Goal: Task Accomplishment & Management: Manage account settings

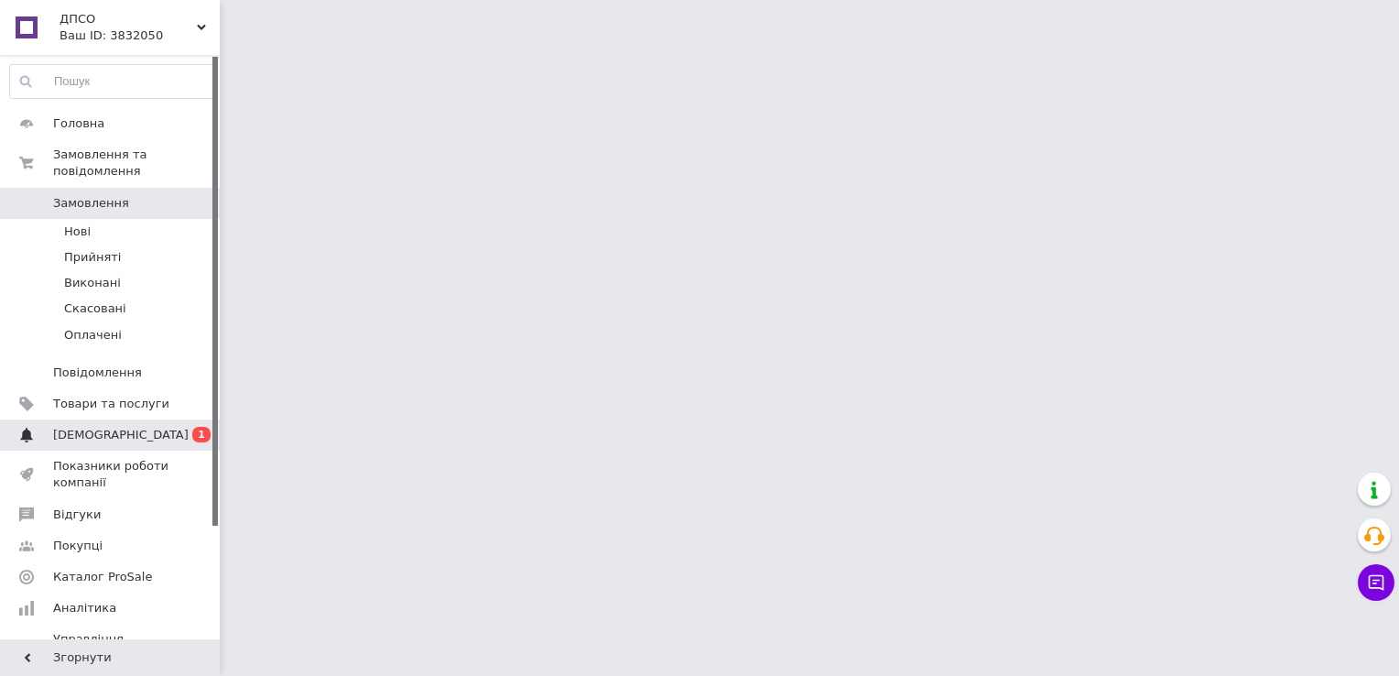
click at [139, 427] on span "[DEMOGRAPHIC_DATA]" at bounding box center [111, 435] width 116 height 16
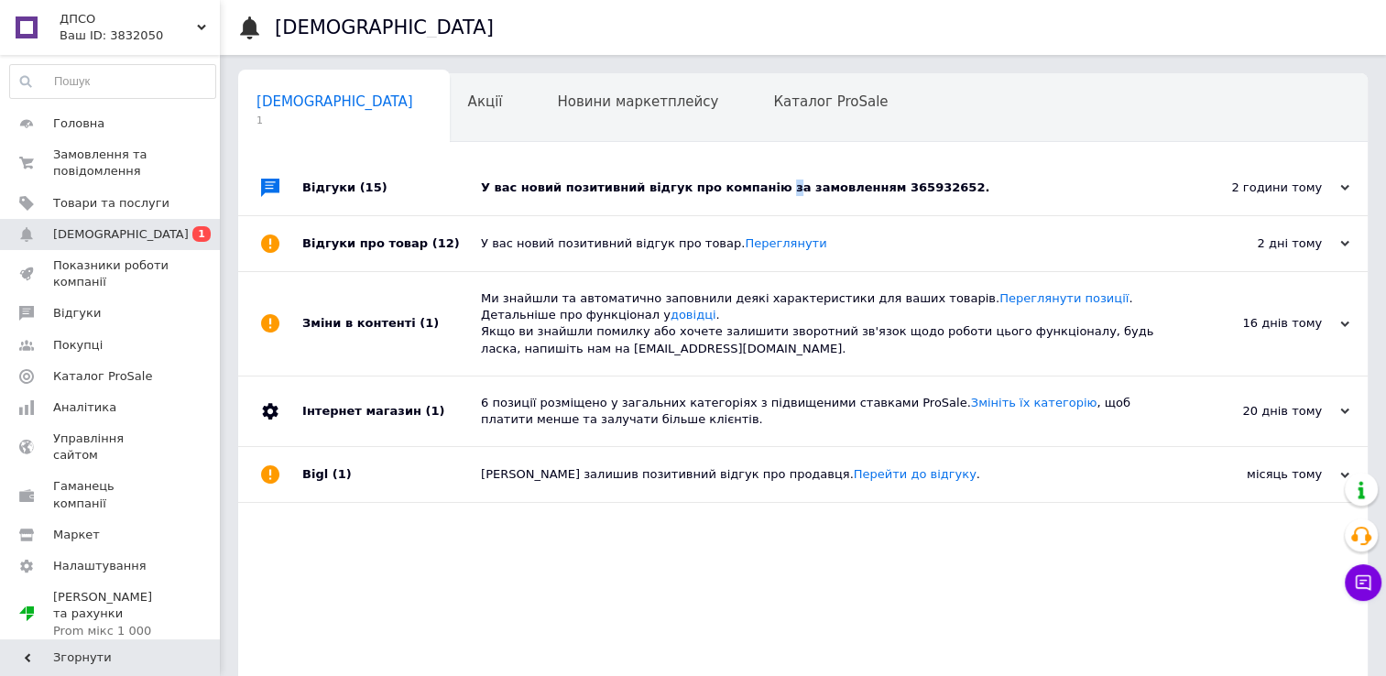
drag, startPoint x: -4, startPoint y: 723, endPoint x: 755, endPoint y: 215, distance: 912.4
click at [755, 215] on div "У вас новий позитивний відгук про компанію за замовленням 365932652." at bounding box center [823, 187] width 685 height 55
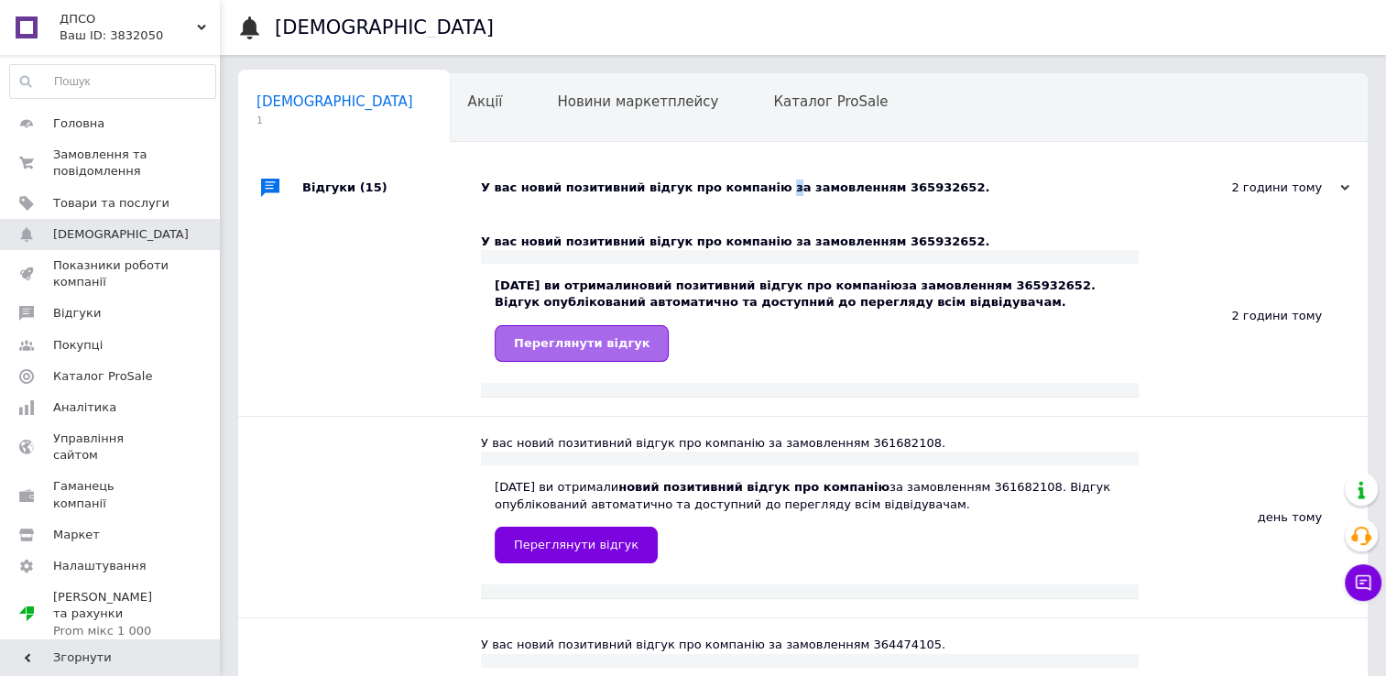
click at [627, 339] on link "Переглянути відгук" at bounding box center [582, 343] width 174 height 37
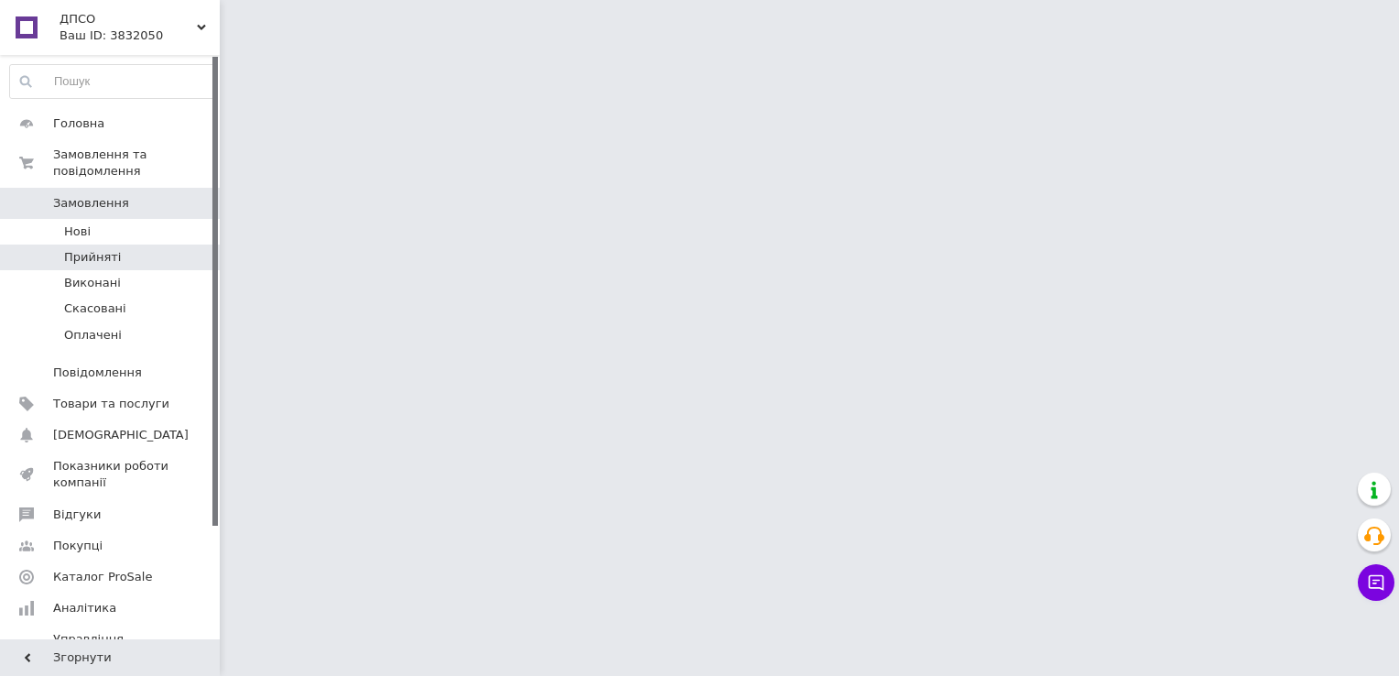
click at [136, 245] on li "Прийняті" at bounding box center [112, 258] width 225 height 26
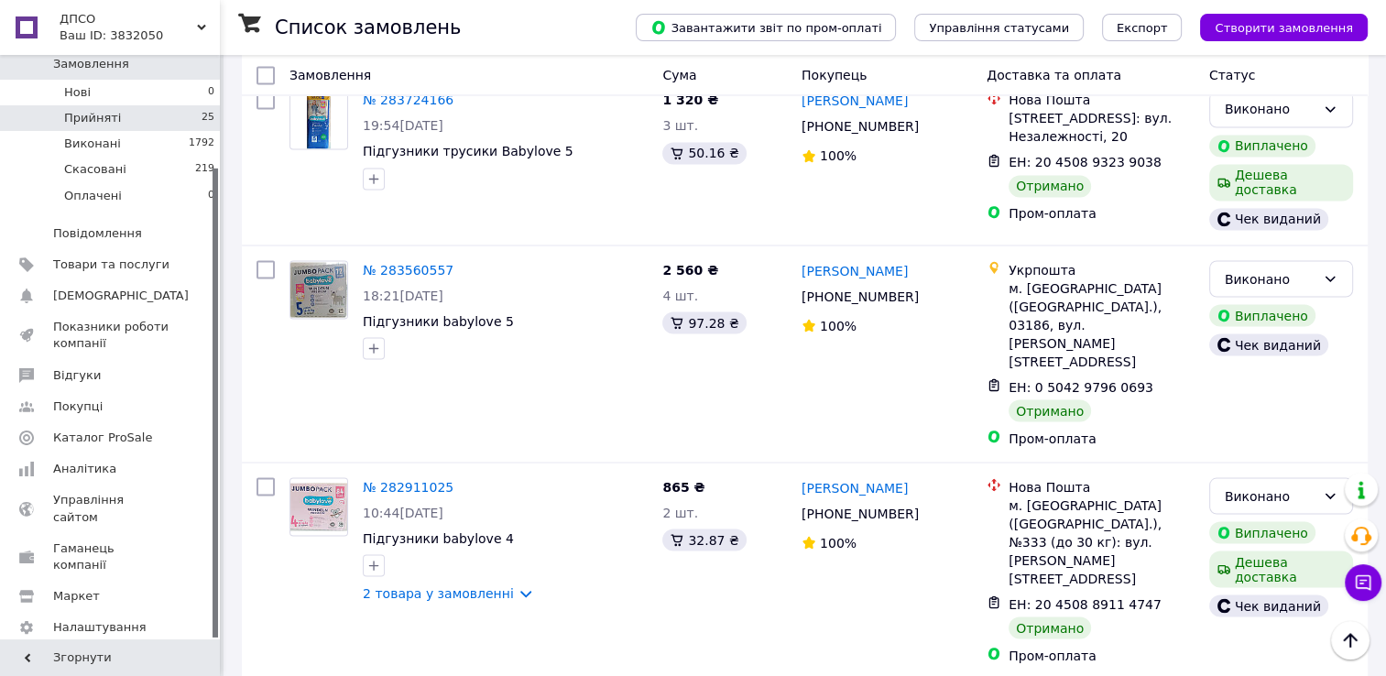
scroll to position [3283, 0]
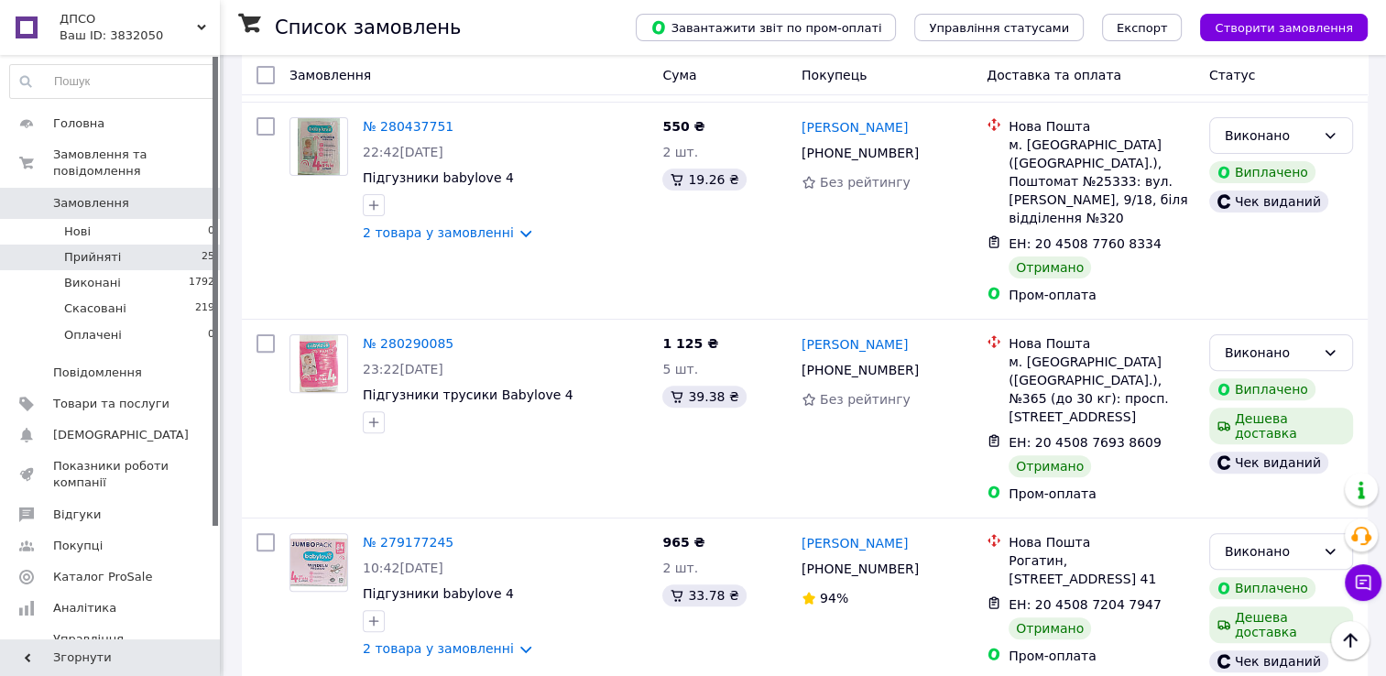
click at [163, 245] on li "Прийняті 25" at bounding box center [112, 258] width 225 height 26
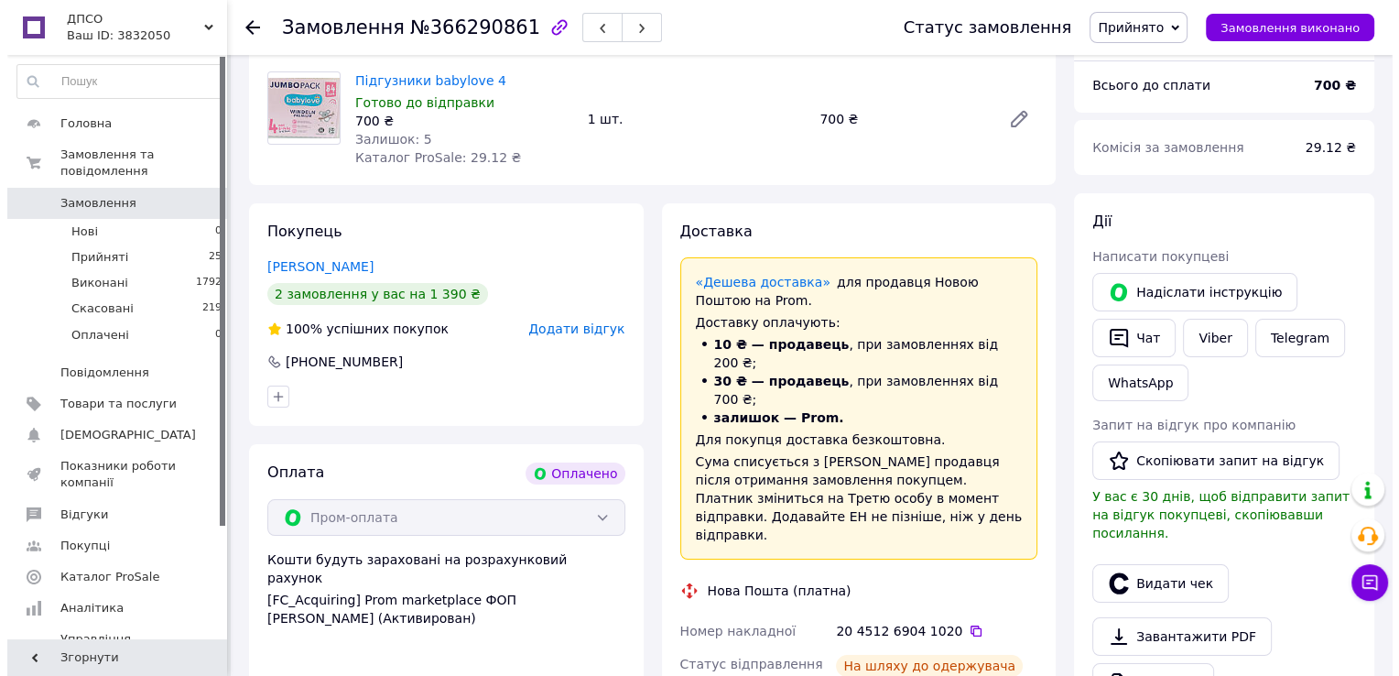
scroll to position [366, 0]
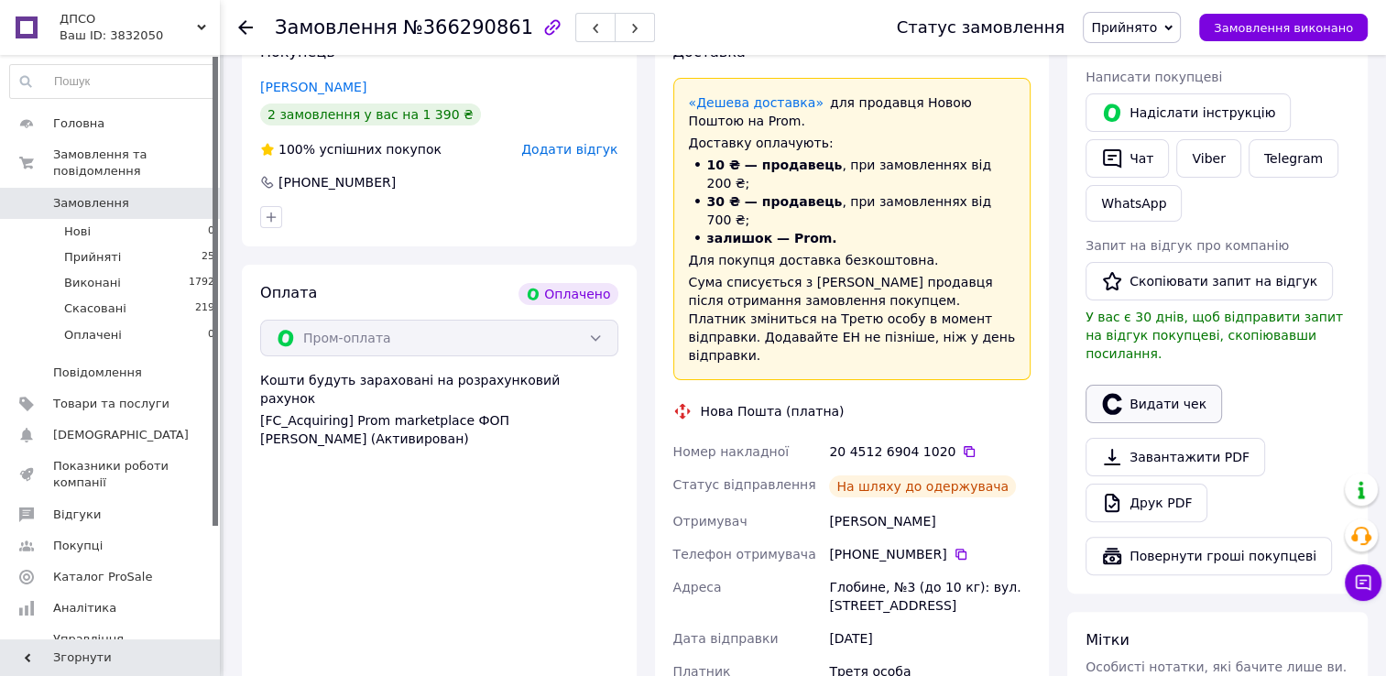
click at [1159, 389] on button "Видати чек" at bounding box center [1153, 404] width 136 height 38
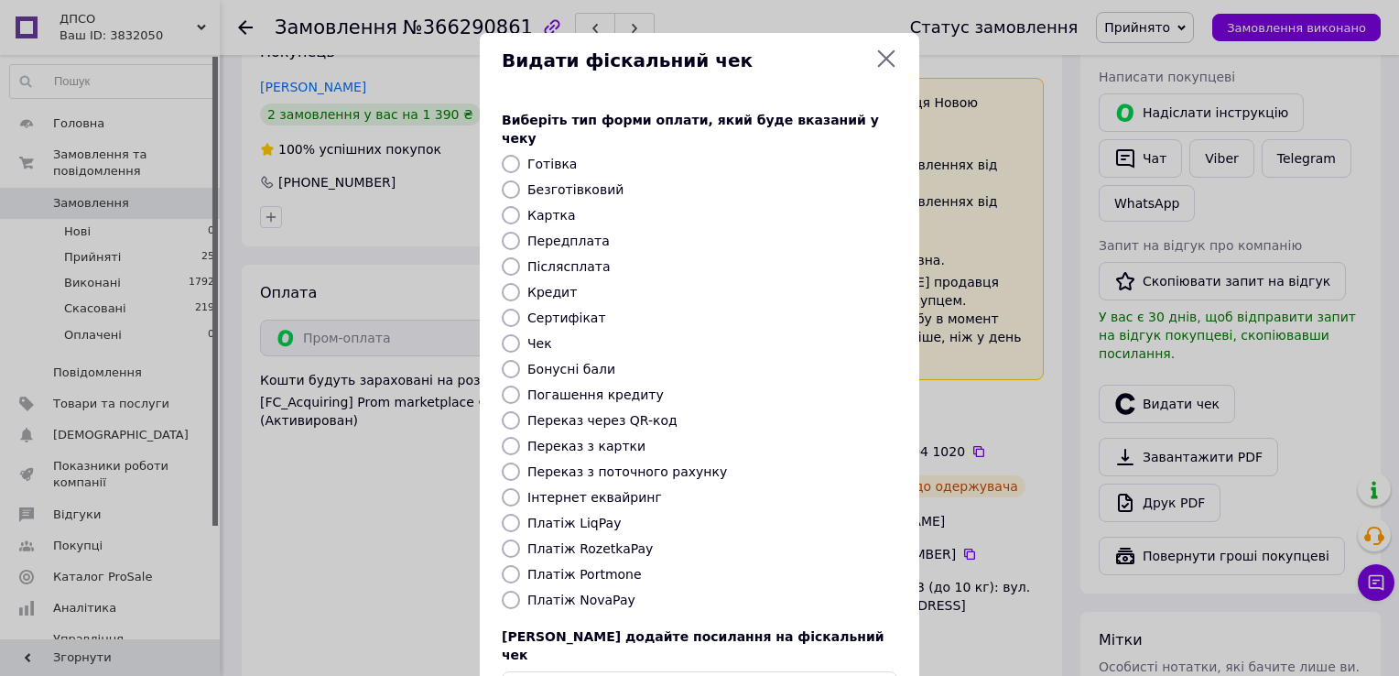
click at [625, 541] on label "Платіж RozetkaPay" at bounding box center [590, 548] width 125 height 15
click at [520, 539] on input "Платіж RozetkaPay" at bounding box center [511, 548] width 18 height 18
radio input "true"
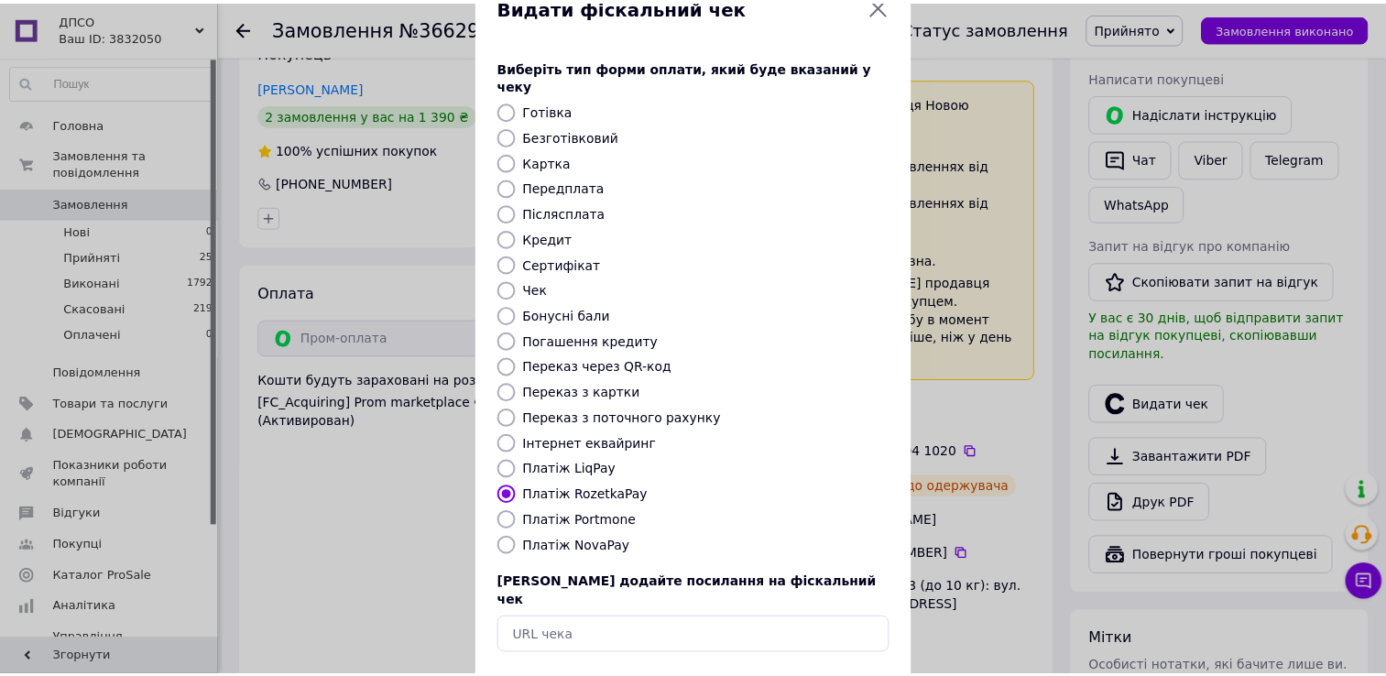
scroll to position [110, 0]
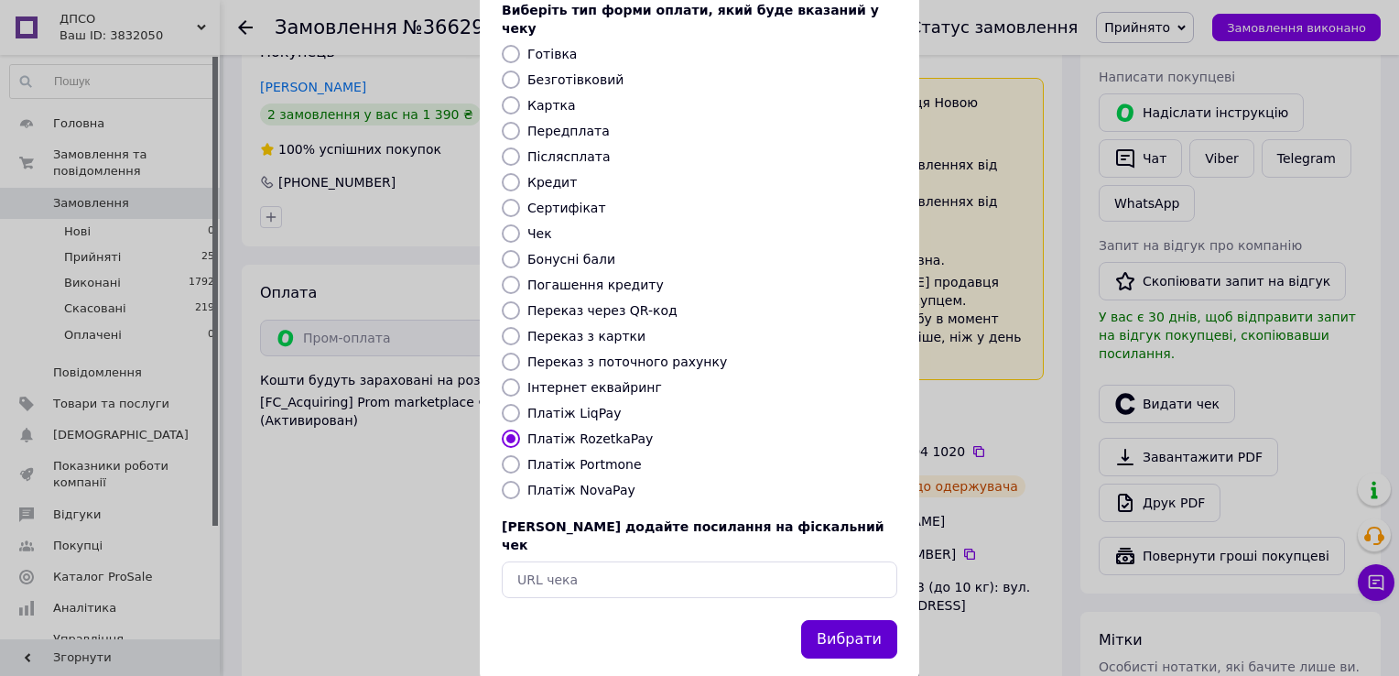
click at [843, 620] on button "Вибрати" at bounding box center [849, 639] width 96 height 39
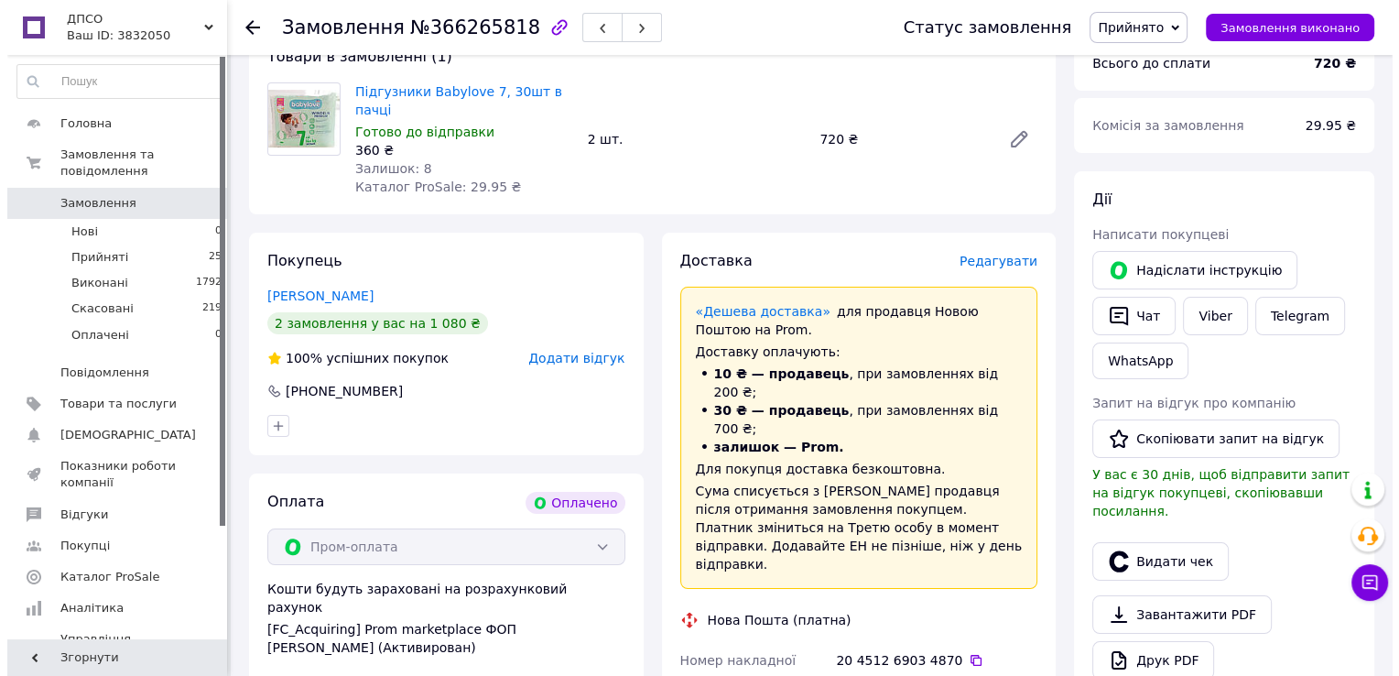
scroll to position [183, 0]
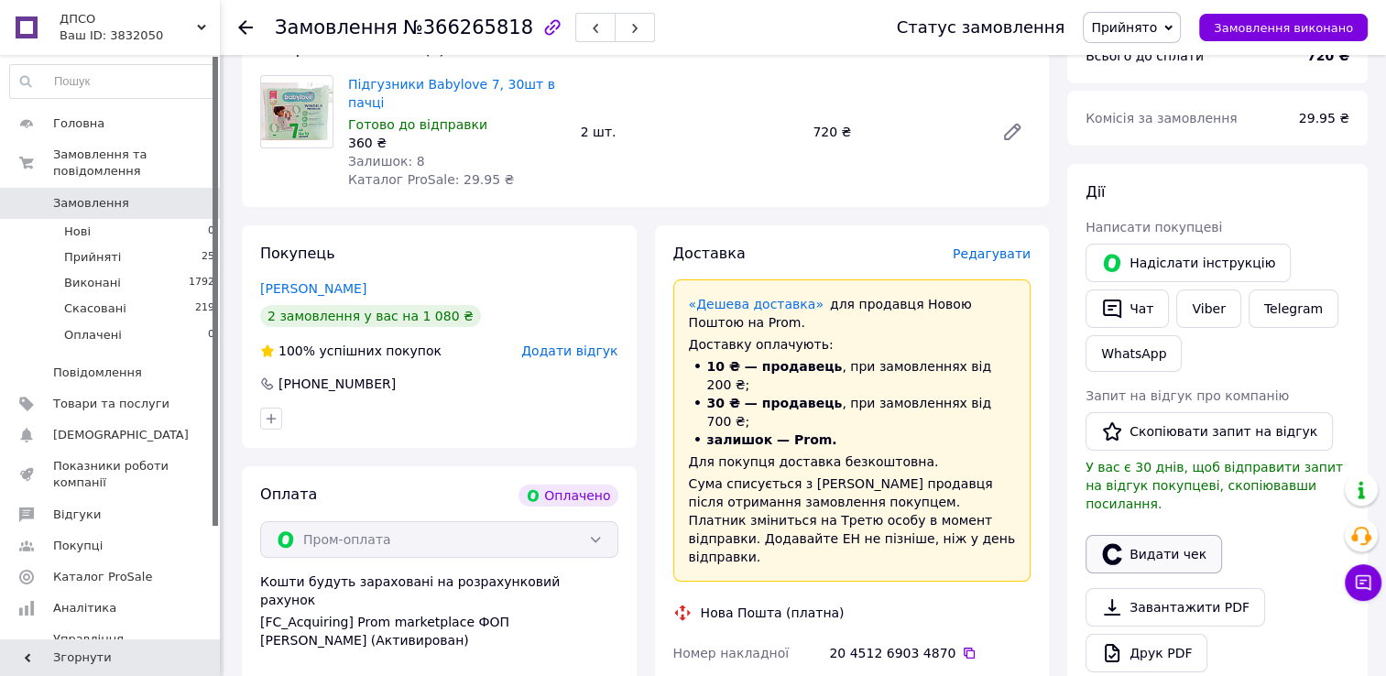
click at [1172, 539] on button "Видати чек" at bounding box center [1153, 554] width 136 height 38
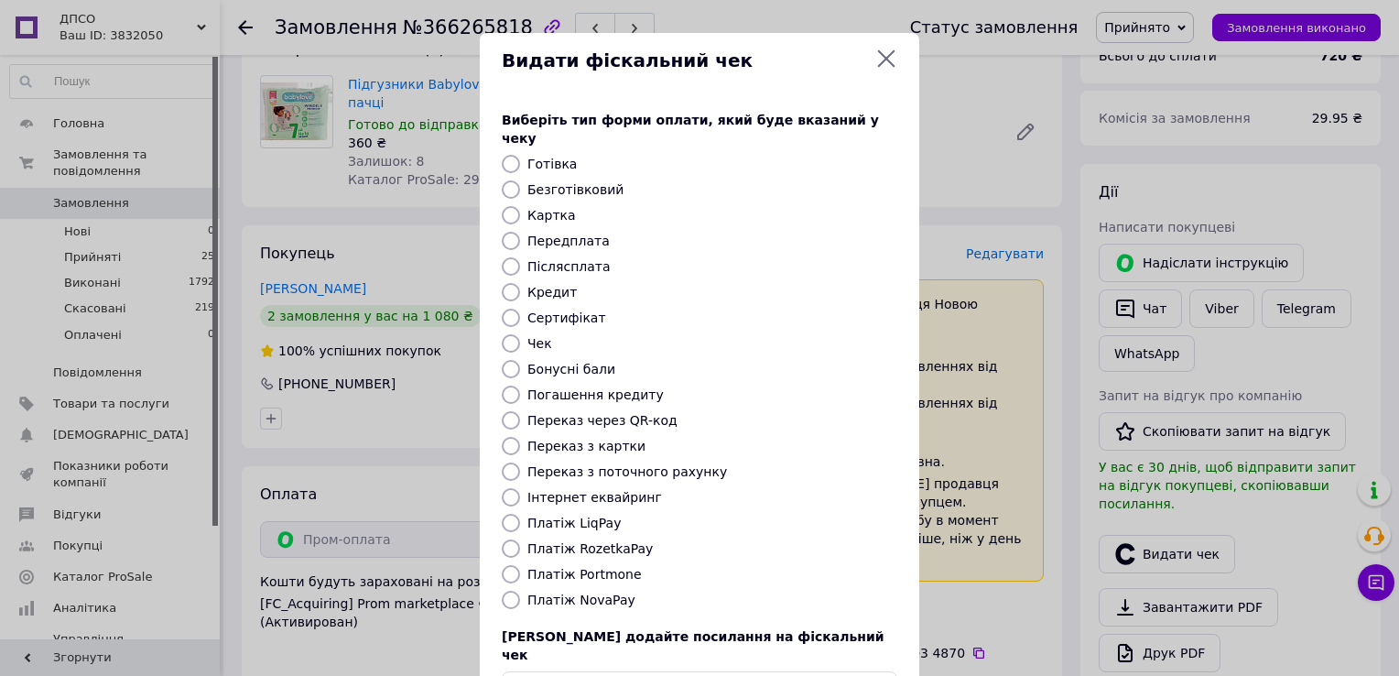
click at [609, 541] on label "Платіж RozetkaPay" at bounding box center [590, 548] width 125 height 15
click at [520, 539] on input "Платіж RozetkaPay" at bounding box center [511, 548] width 18 height 18
radio input "true"
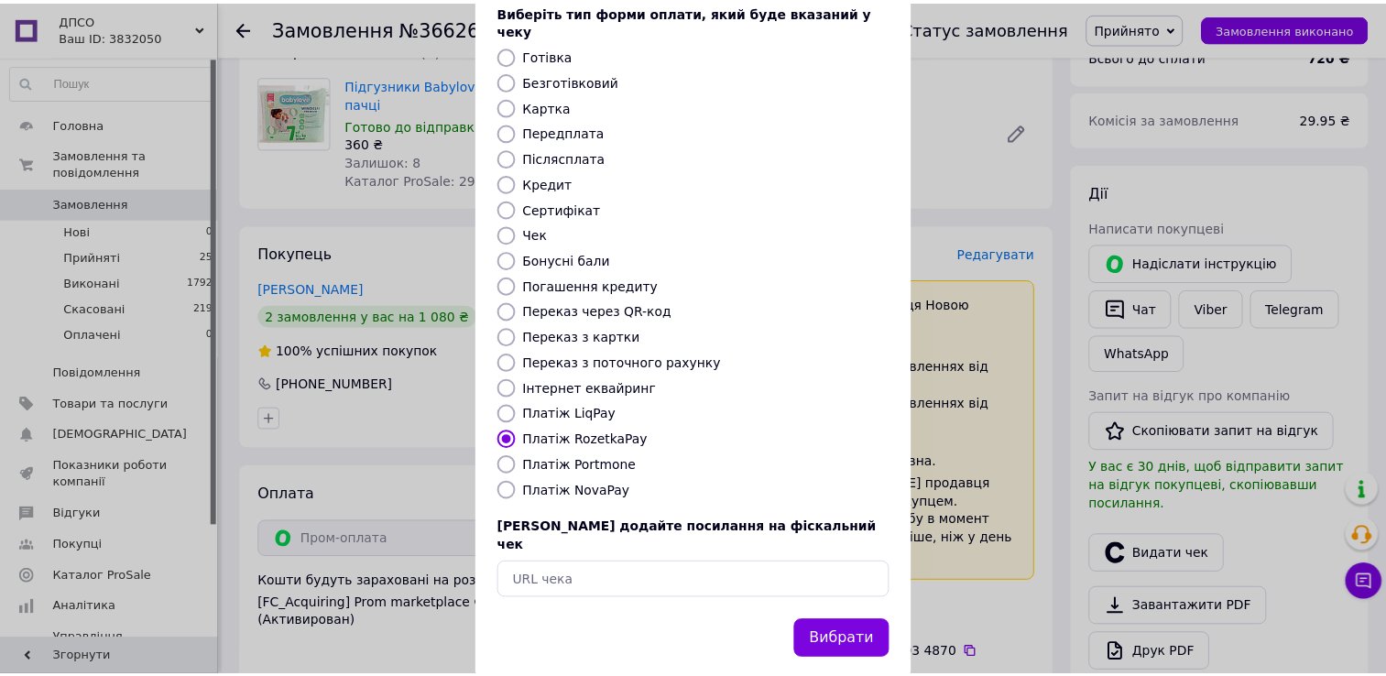
scroll to position [110, 0]
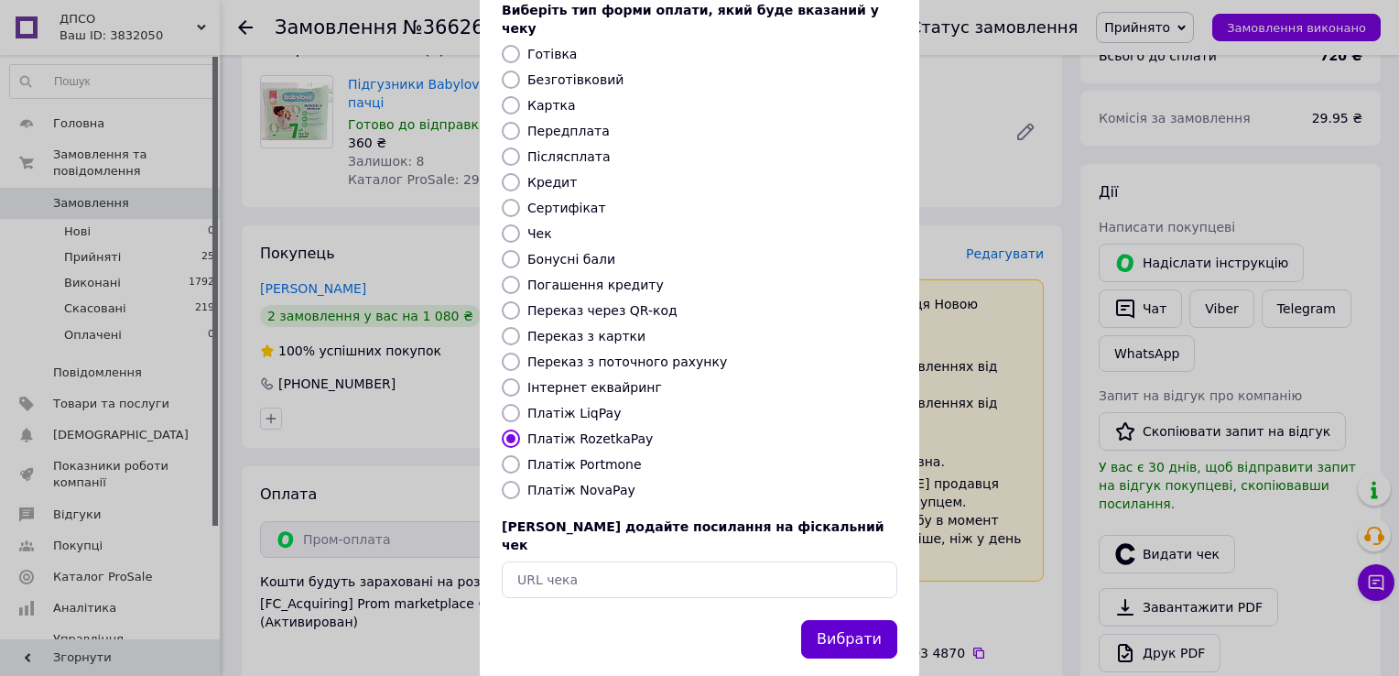
click at [854, 620] on button "Вибрати" at bounding box center [849, 639] width 96 height 39
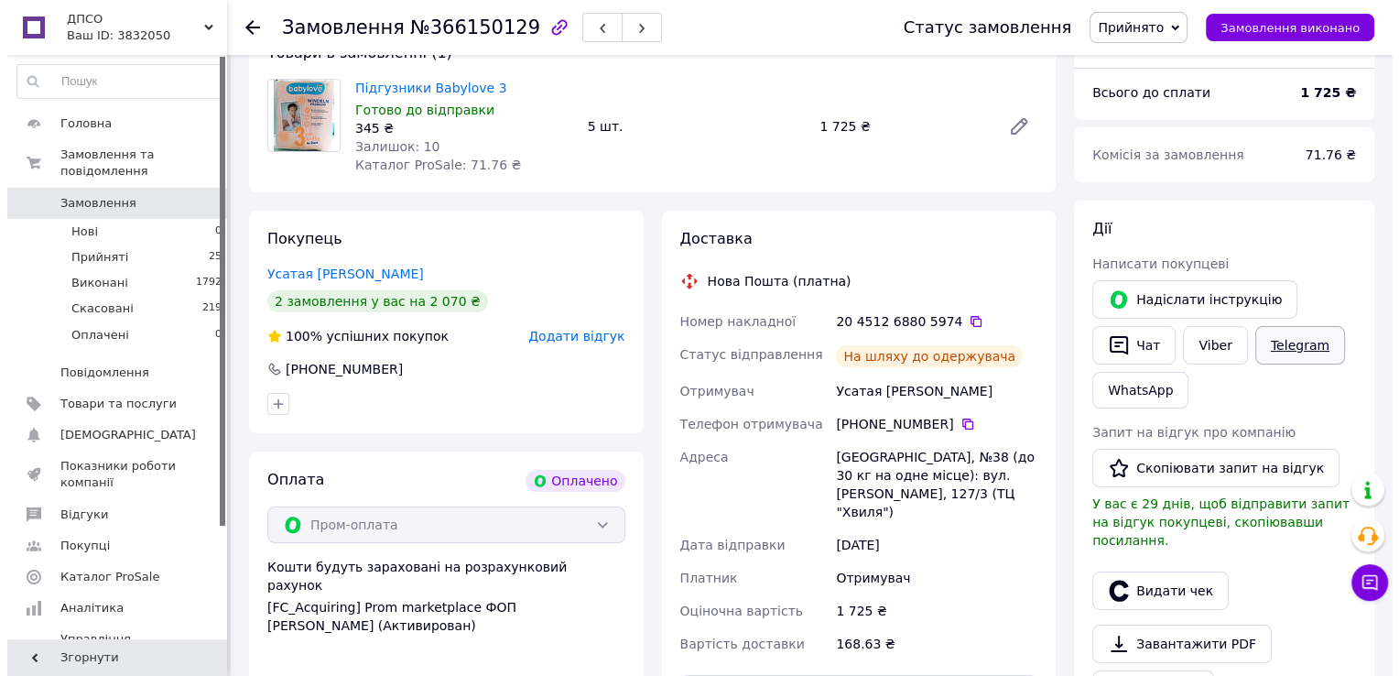
scroll to position [183, 0]
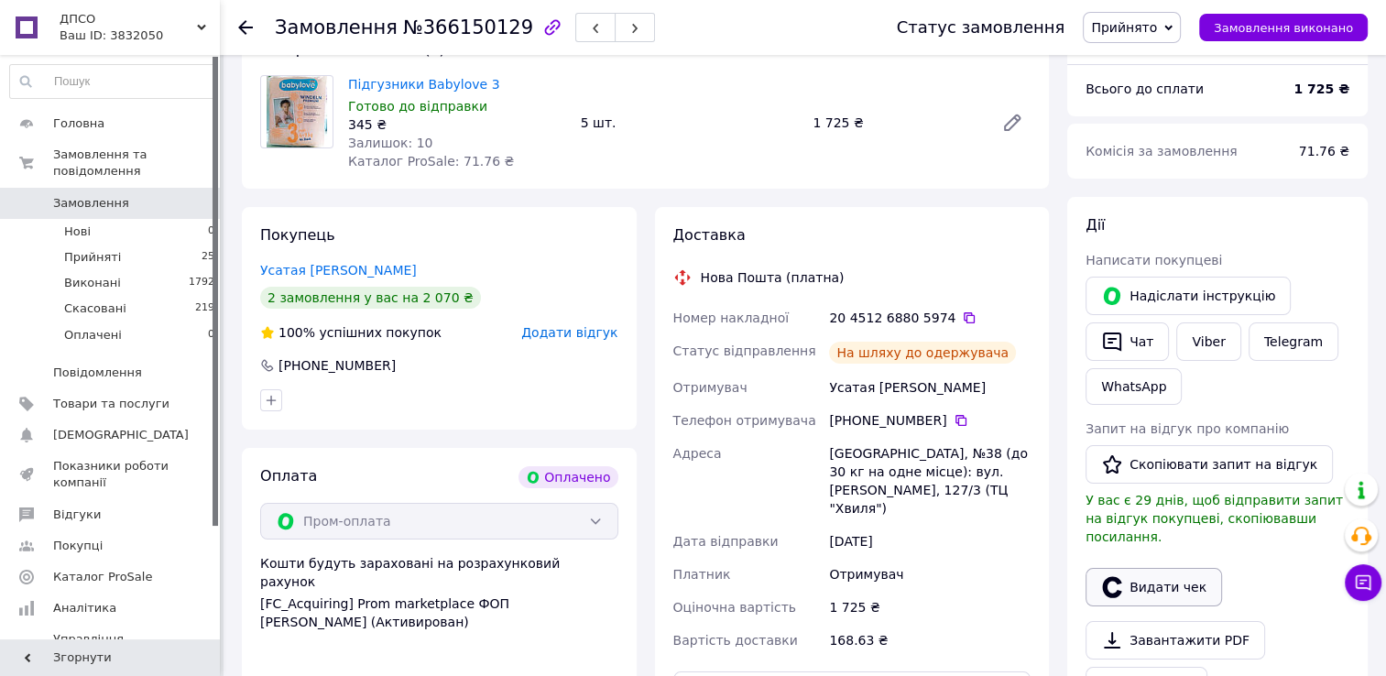
drag, startPoint x: 1159, startPoint y: 570, endPoint x: 1172, endPoint y: 568, distance: 13.9
click at [1159, 570] on button "Видати чек" at bounding box center [1153, 587] width 136 height 38
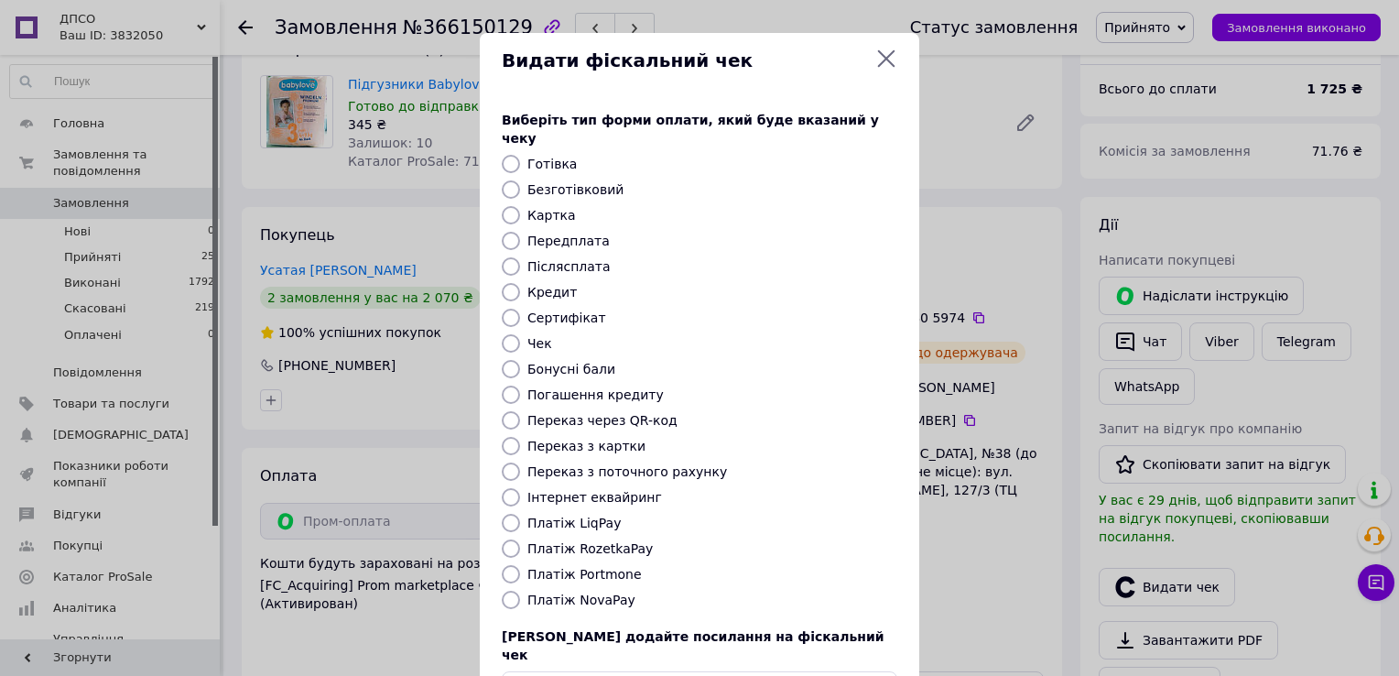
click at [557, 541] on label "Платіж RozetkaPay" at bounding box center [590, 548] width 125 height 15
click at [520, 539] on input "Платіж RozetkaPay" at bounding box center [511, 548] width 18 height 18
radio input "true"
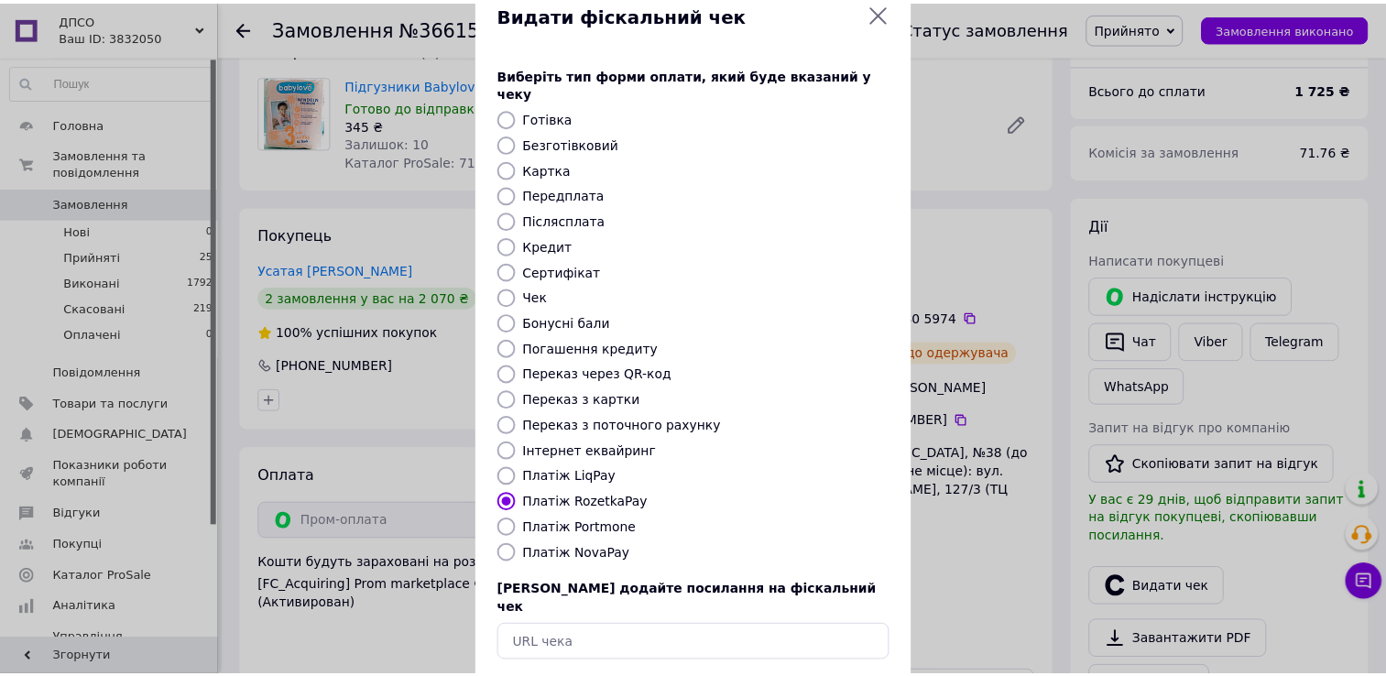
scroll to position [110, 0]
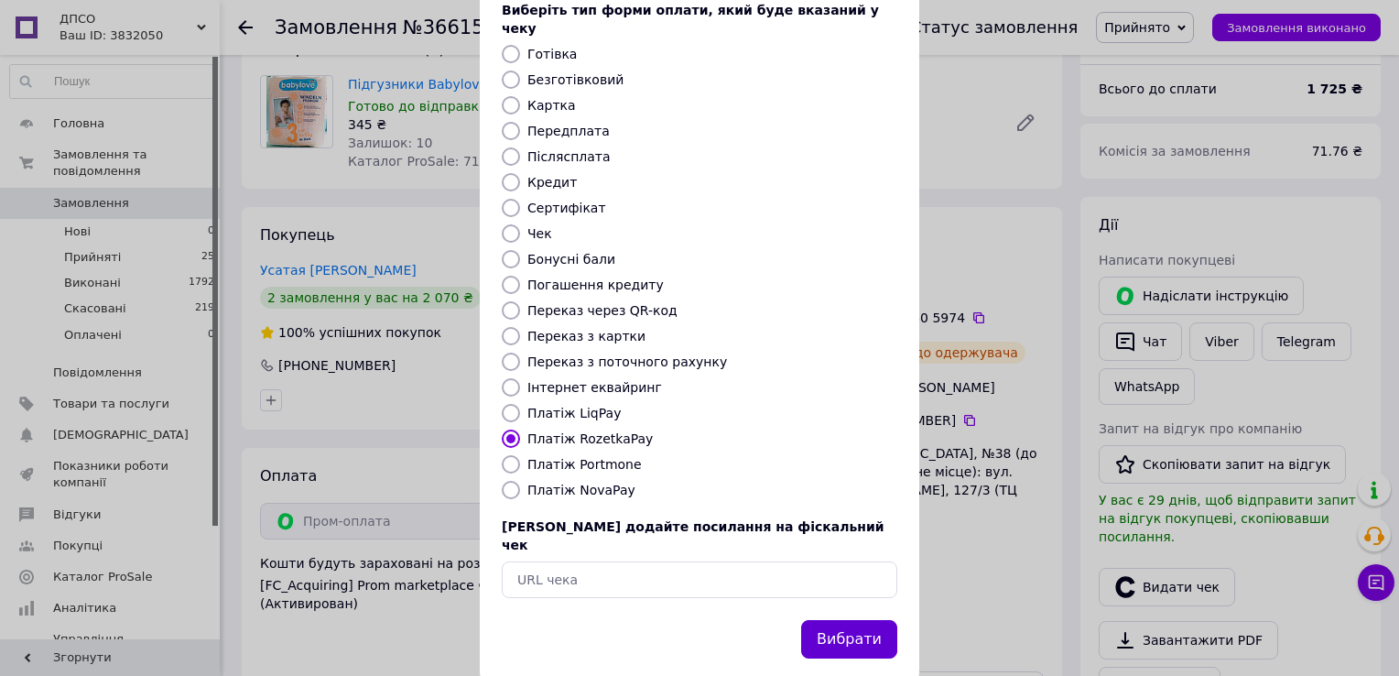
click at [863, 620] on button "Вибрати" at bounding box center [849, 639] width 96 height 39
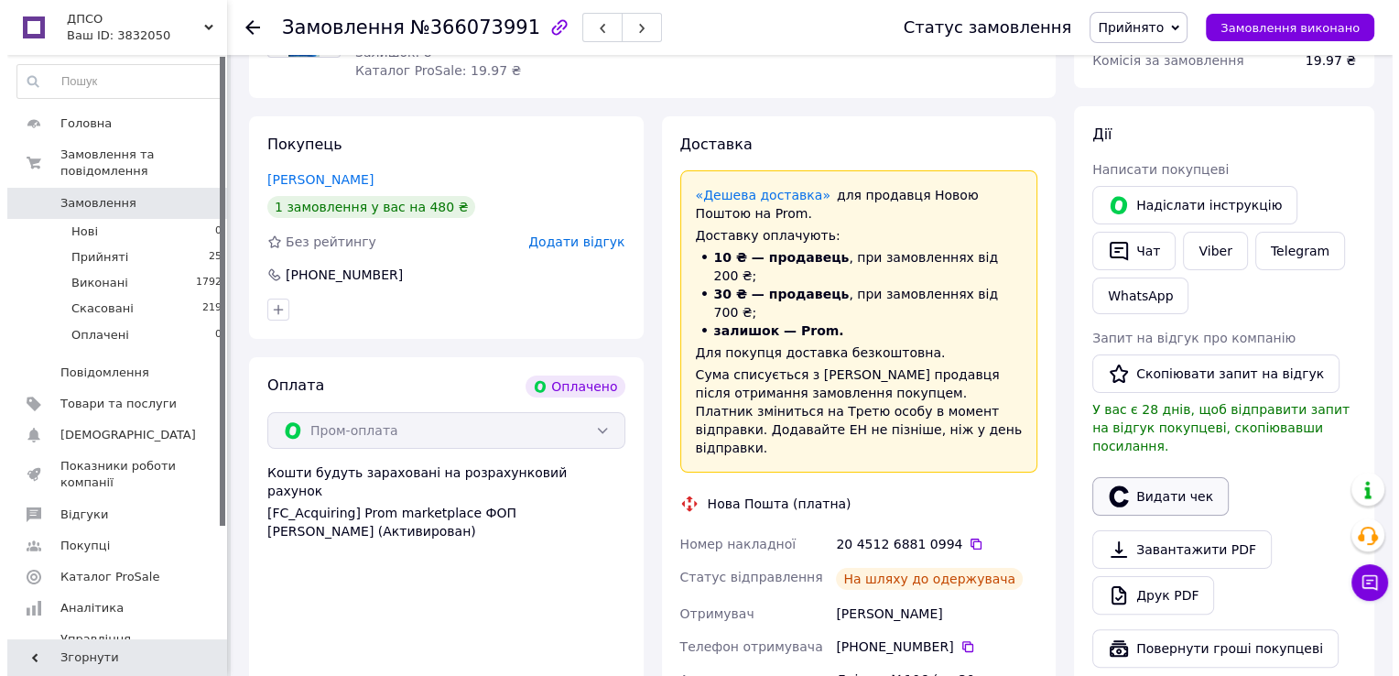
scroll to position [275, 0]
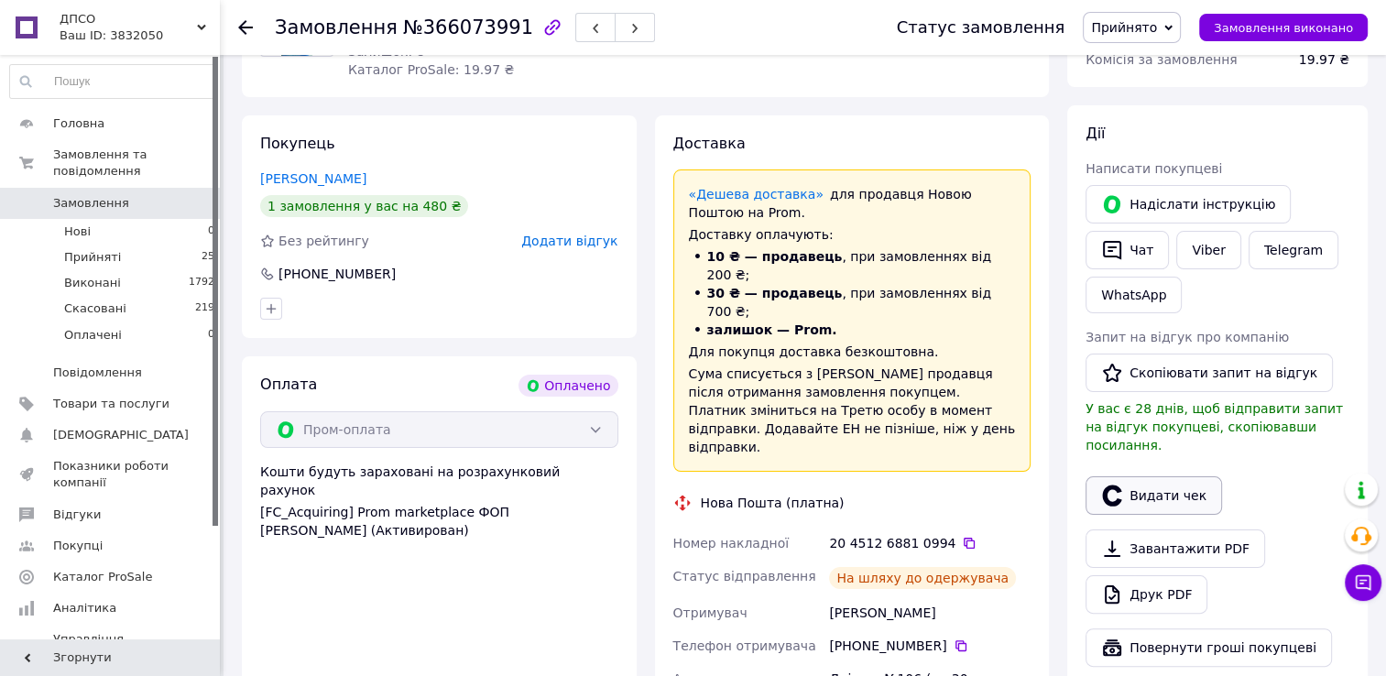
click at [1172, 476] on button "Видати чек" at bounding box center [1153, 495] width 136 height 38
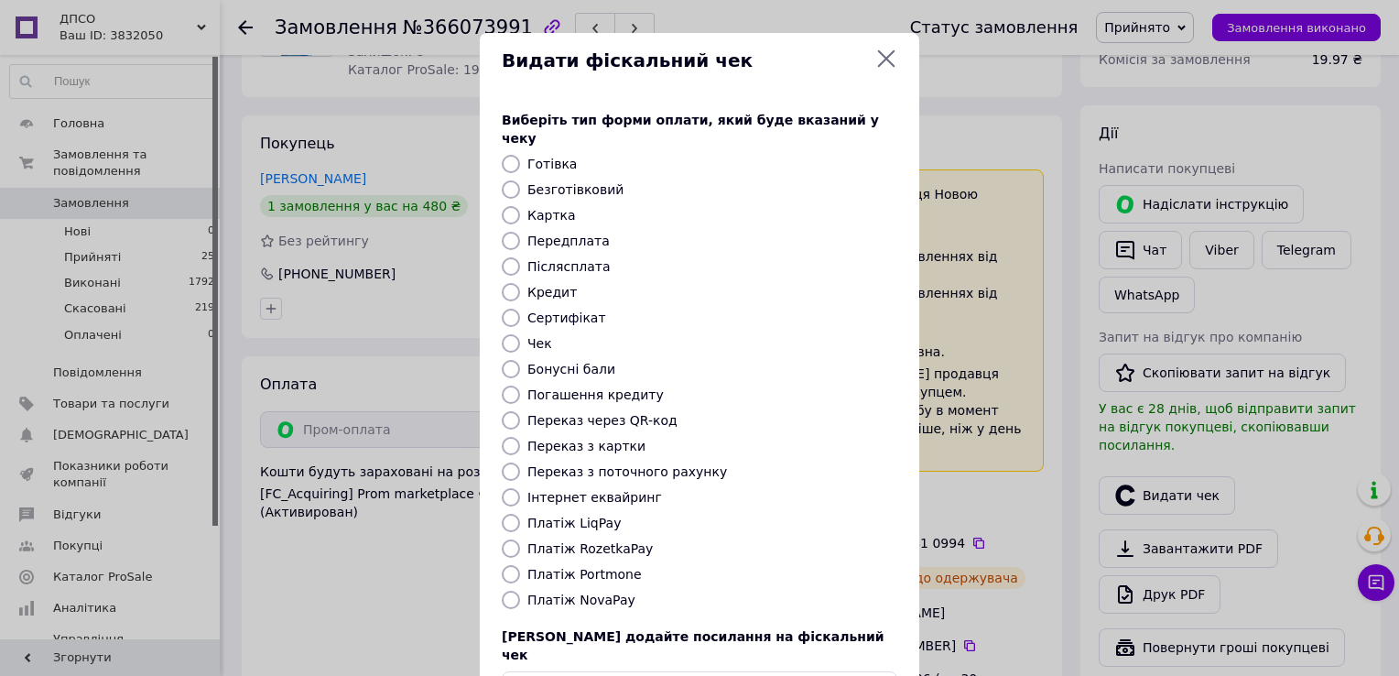
click at [582, 541] on label "Платіж RozetkaPay" at bounding box center [590, 548] width 125 height 15
click at [520, 539] on input "Платіж RozetkaPay" at bounding box center [511, 548] width 18 height 18
radio input "true"
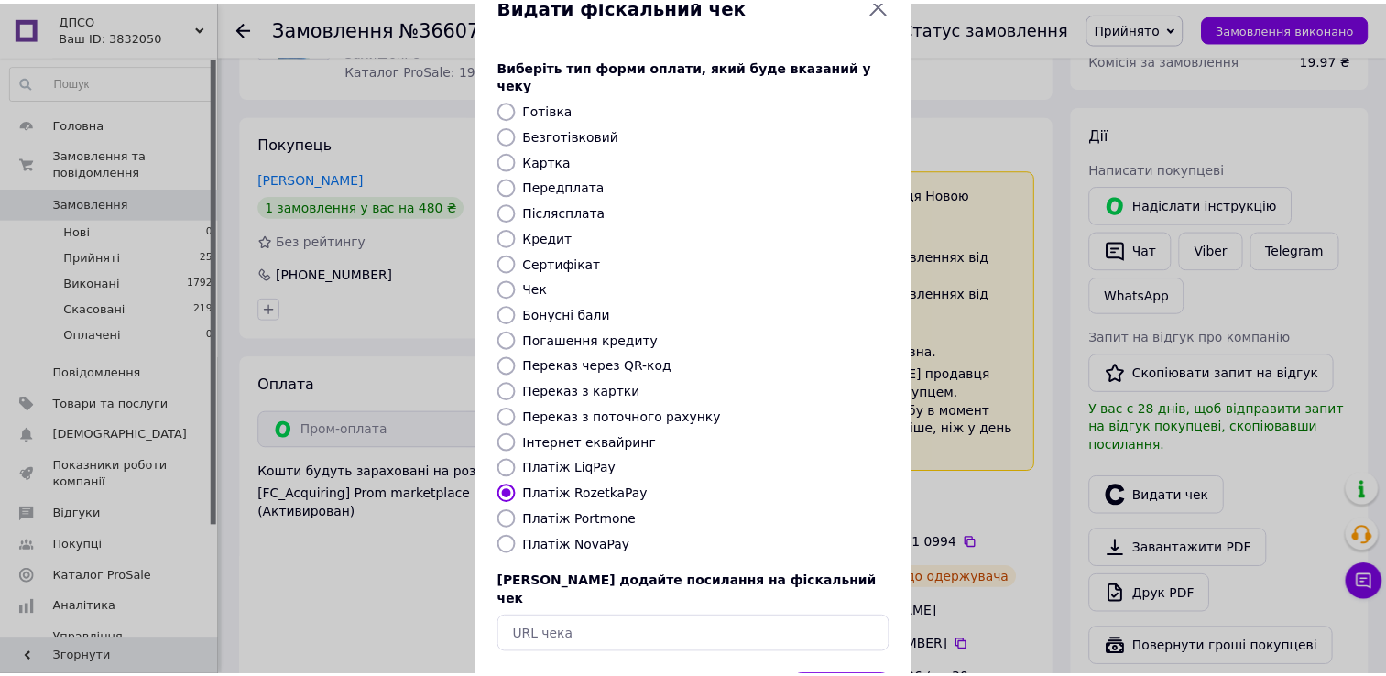
scroll to position [110, 0]
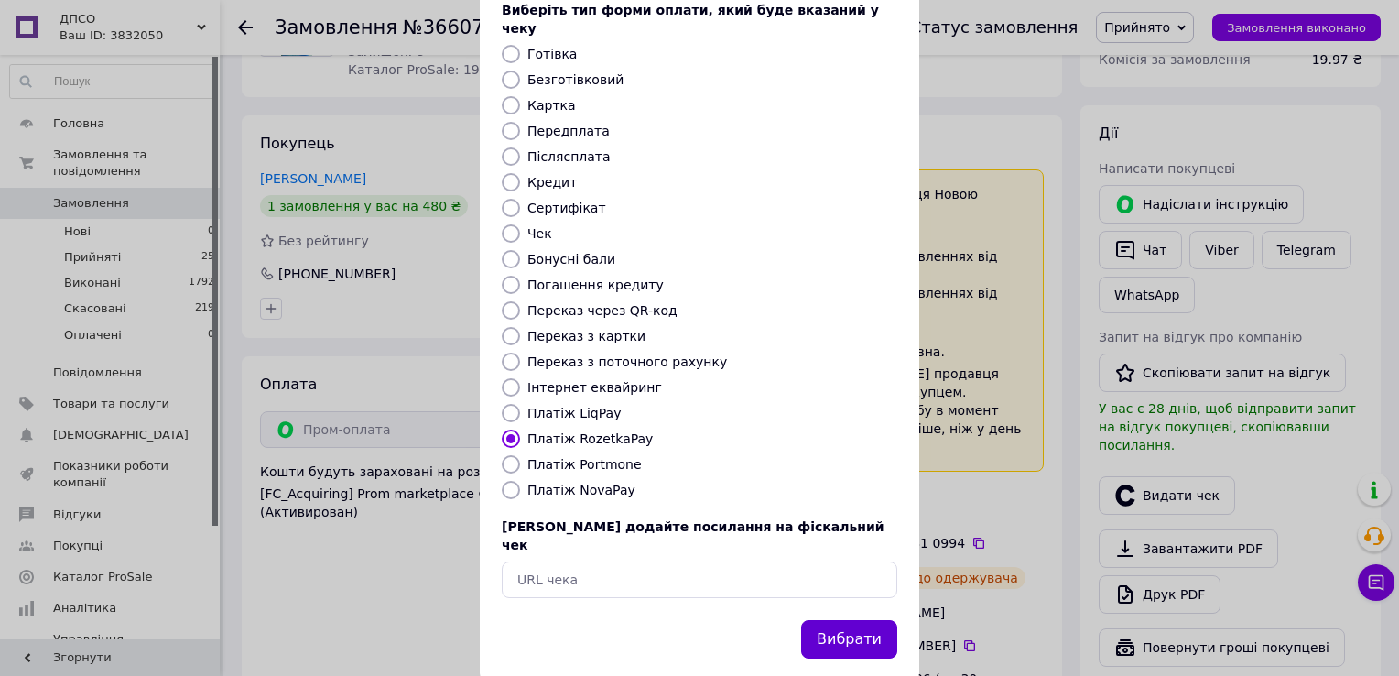
click at [836, 620] on button "Вибрати" at bounding box center [849, 639] width 96 height 39
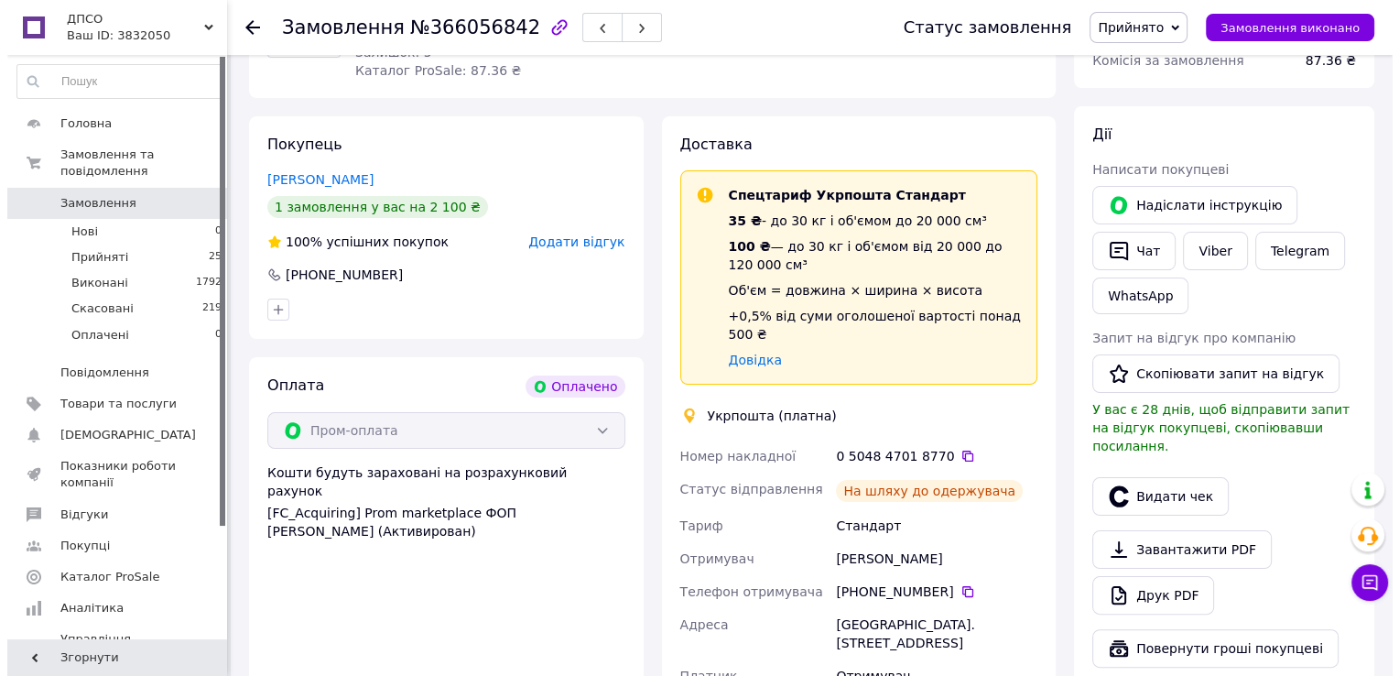
scroll to position [275, 0]
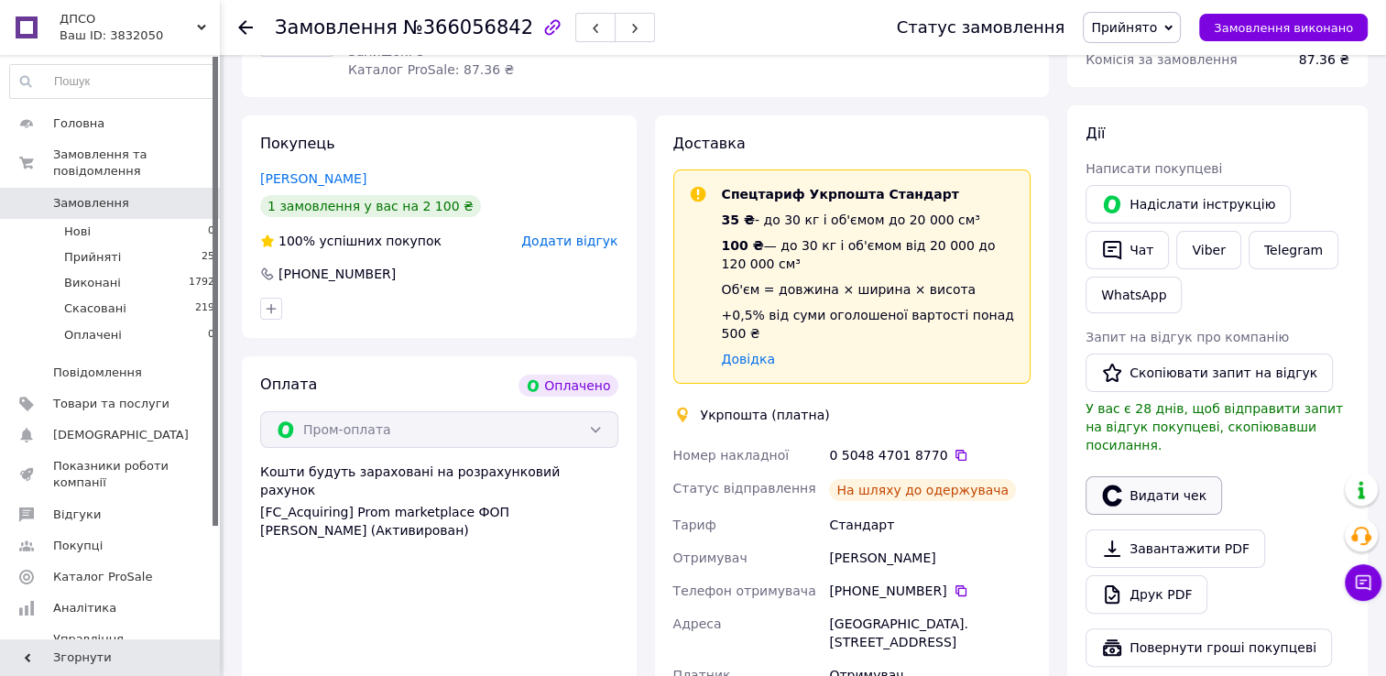
click at [1159, 480] on button "Видати чек" at bounding box center [1153, 495] width 136 height 38
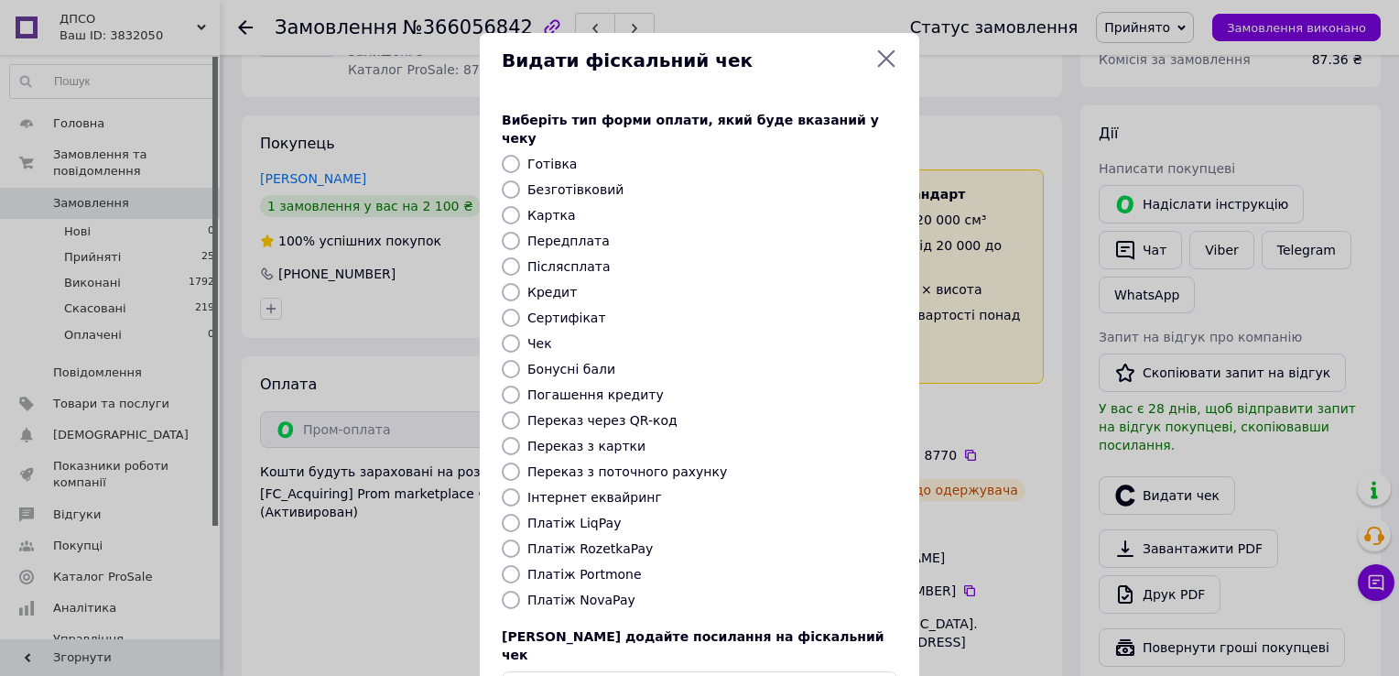
click at [603, 490] on label "Інтернет еквайринг" at bounding box center [595, 497] width 135 height 15
click at [520, 488] on input "Інтернет еквайринг" at bounding box center [511, 497] width 18 height 18
radio input "true"
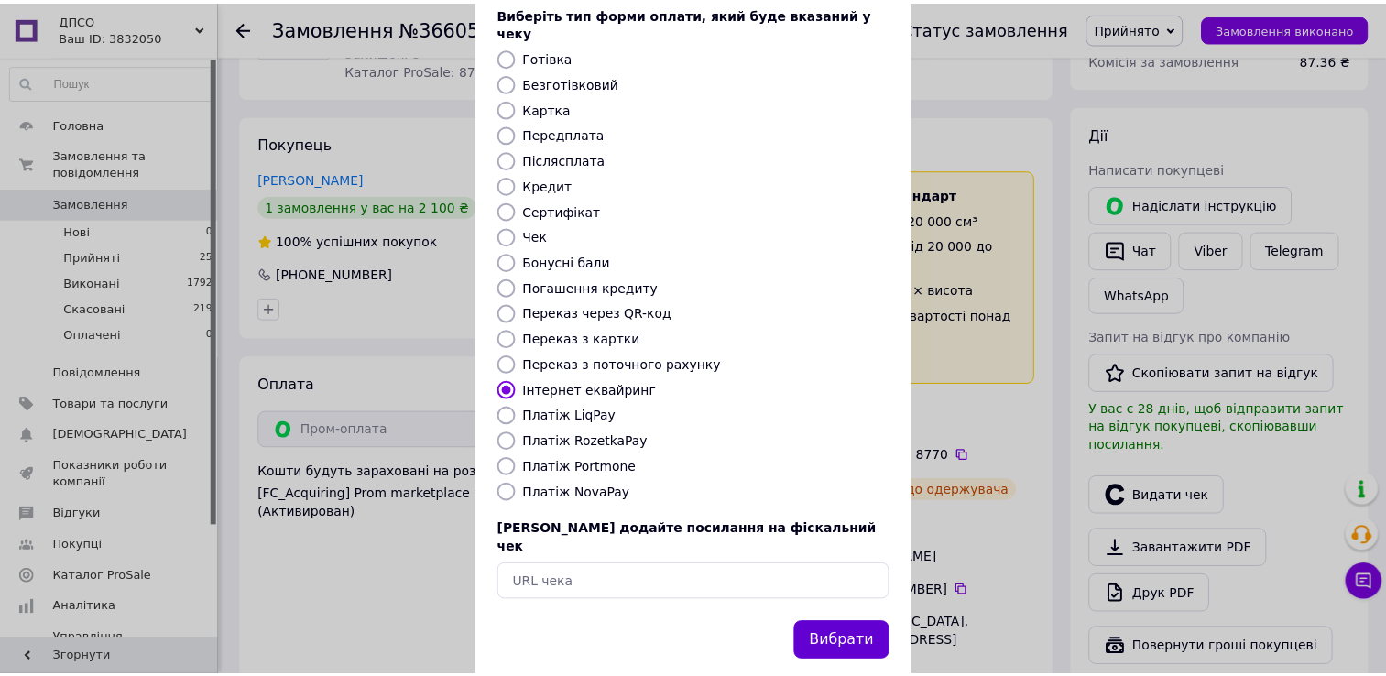
scroll to position [110, 0]
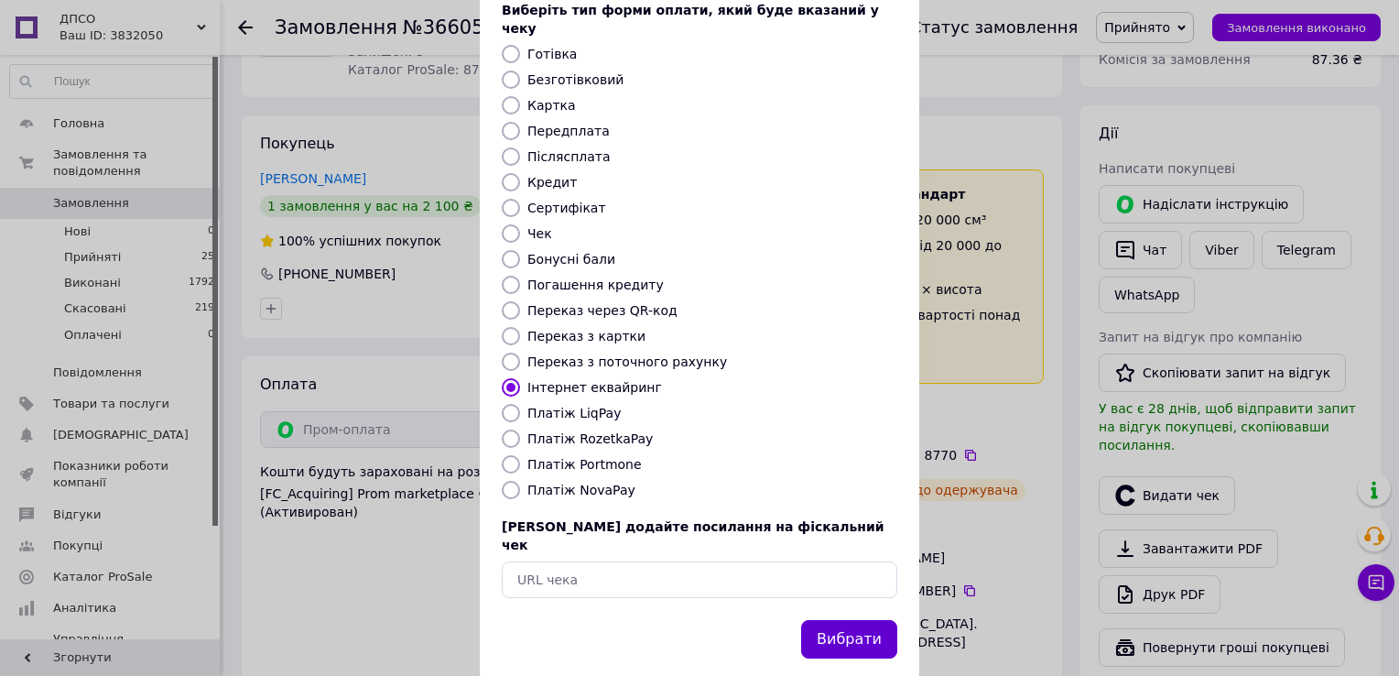
click at [859, 620] on button "Вибрати" at bounding box center [849, 639] width 96 height 39
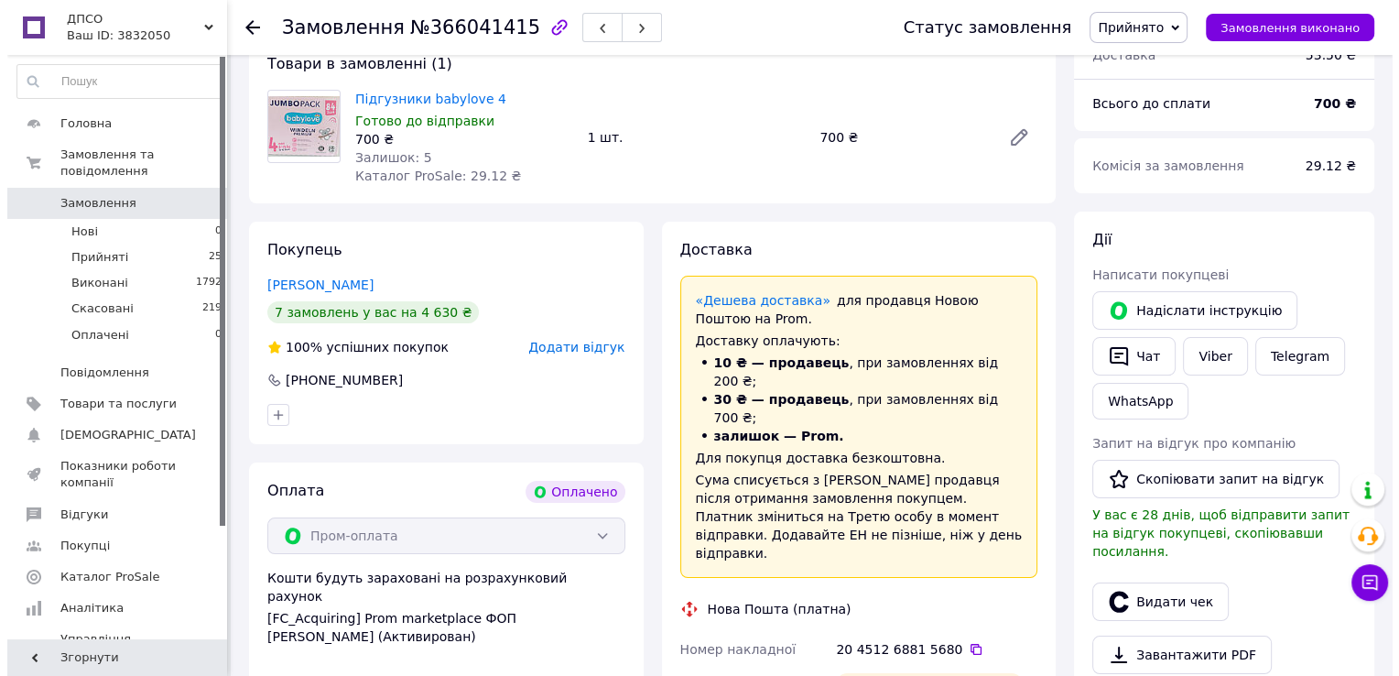
scroll to position [275, 0]
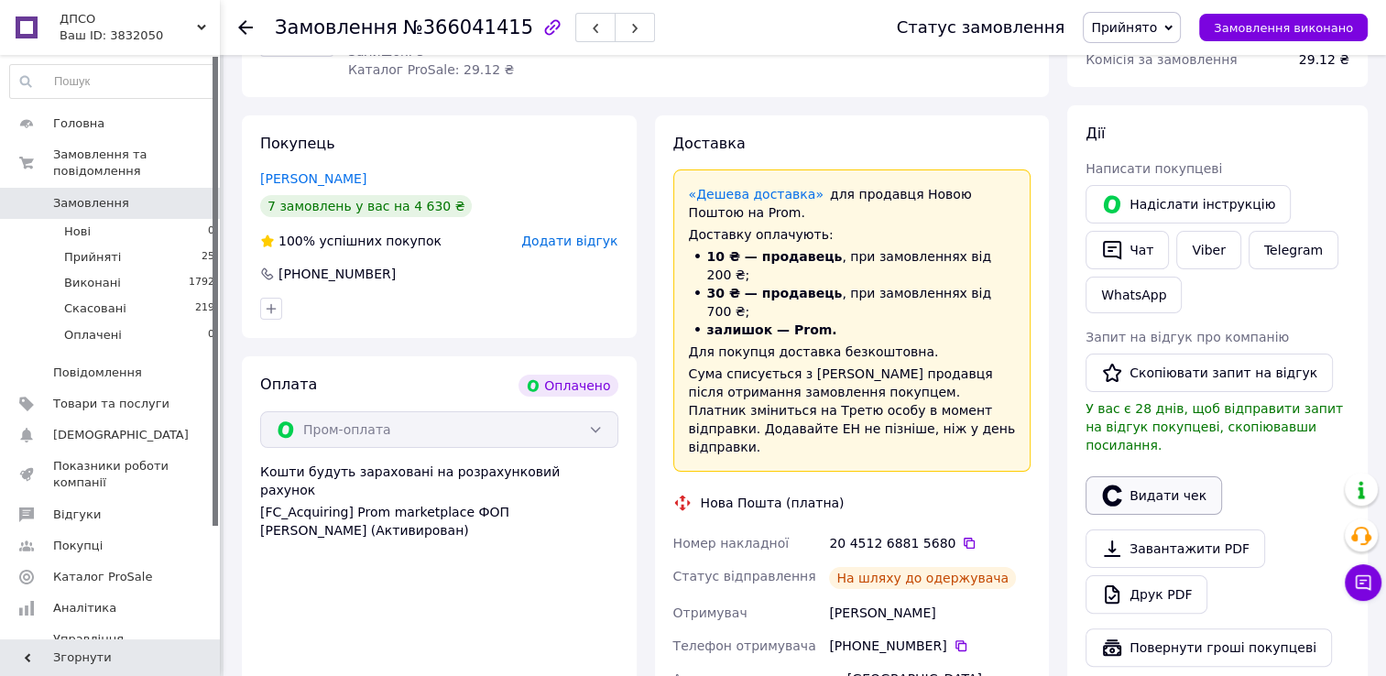
click at [1181, 486] on button "Видати чек" at bounding box center [1153, 495] width 136 height 38
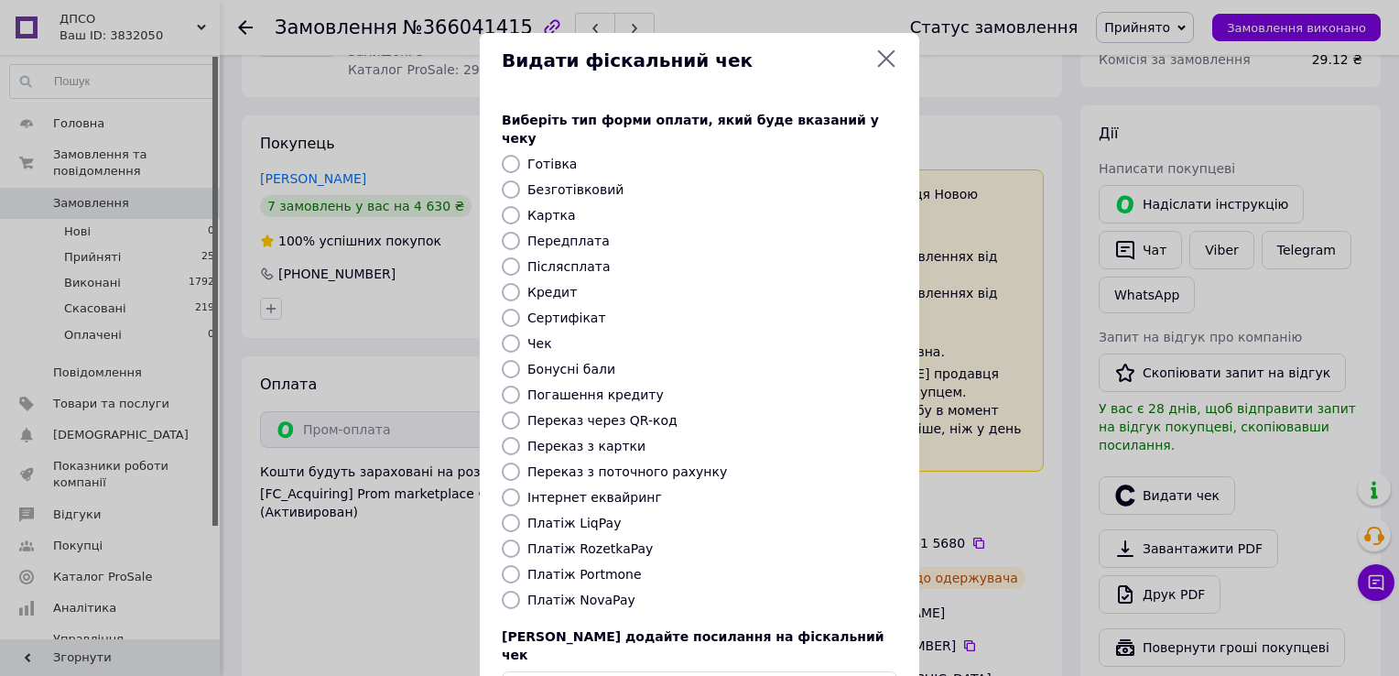
click at [597, 541] on label "Платіж RozetkaPay" at bounding box center [590, 548] width 125 height 15
click at [520, 539] on input "Платіж RozetkaPay" at bounding box center [511, 548] width 18 height 18
radio input "true"
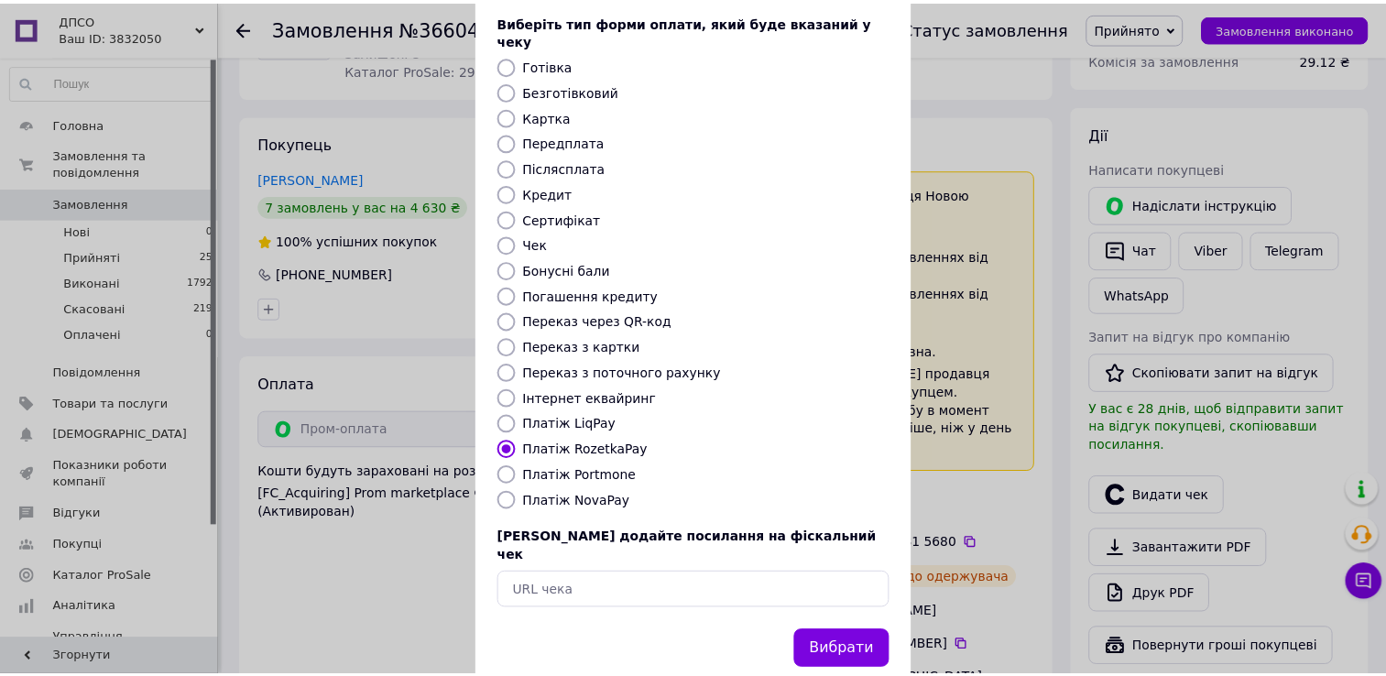
scroll to position [110, 0]
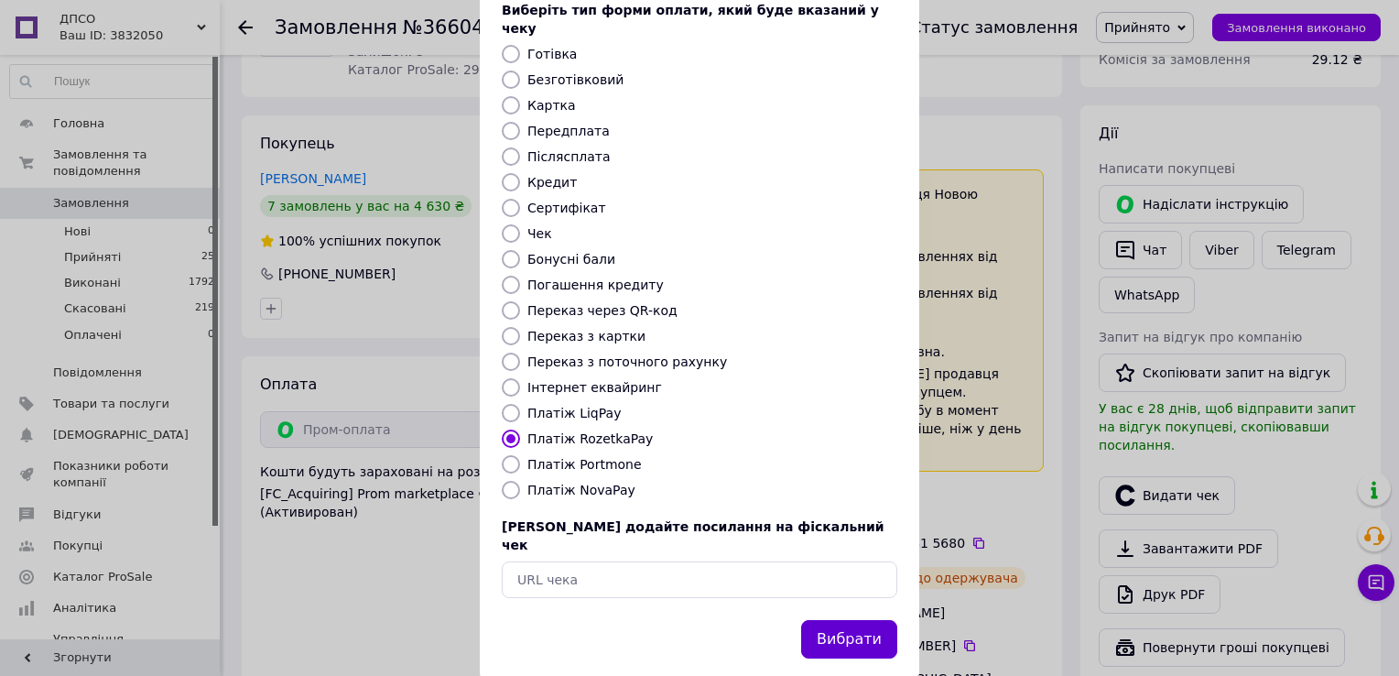
click at [868, 620] on button "Вибрати" at bounding box center [849, 639] width 96 height 39
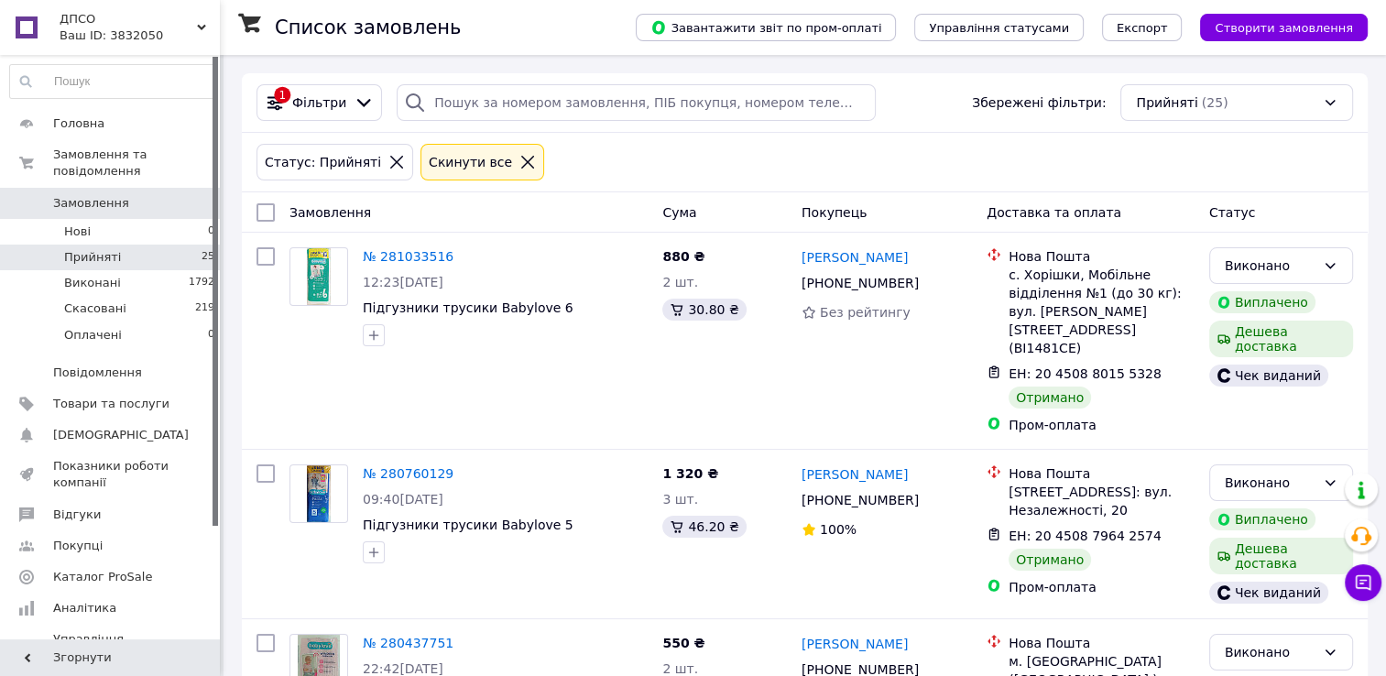
click at [157, 245] on li "Прийняті 25" at bounding box center [112, 258] width 225 height 26
click at [128, 274] on li "Виконані 1792" at bounding box center [112, 283] width 225 height 26
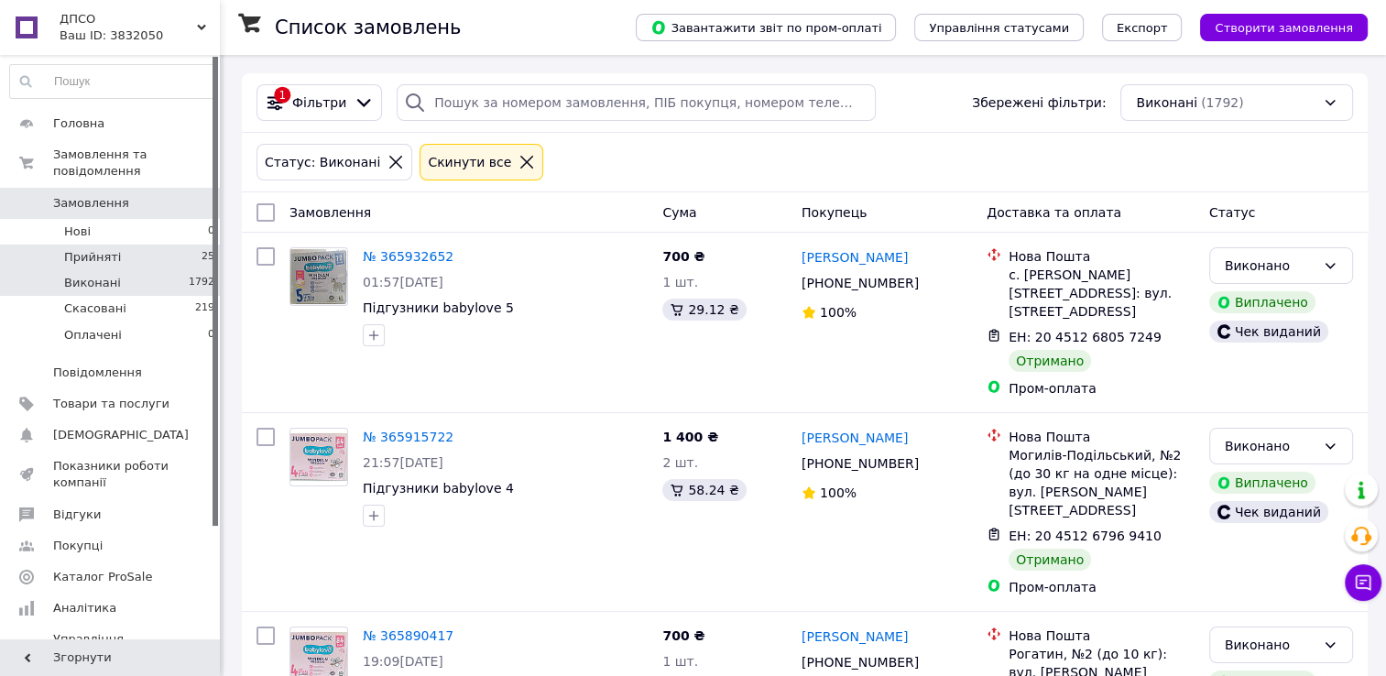
click at [180, 245] on li "Прийняті 25" at bounding box center [112, 258] width 225 height 26
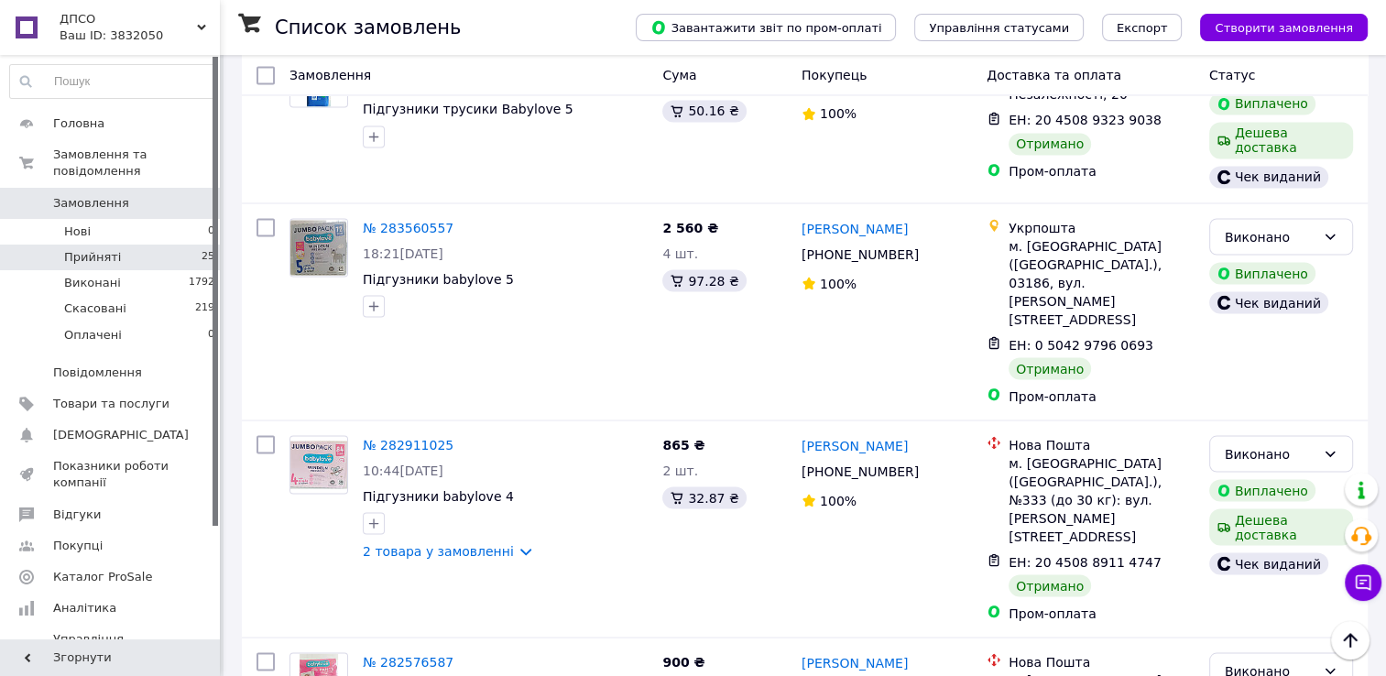
scroll to position [3283, 0]
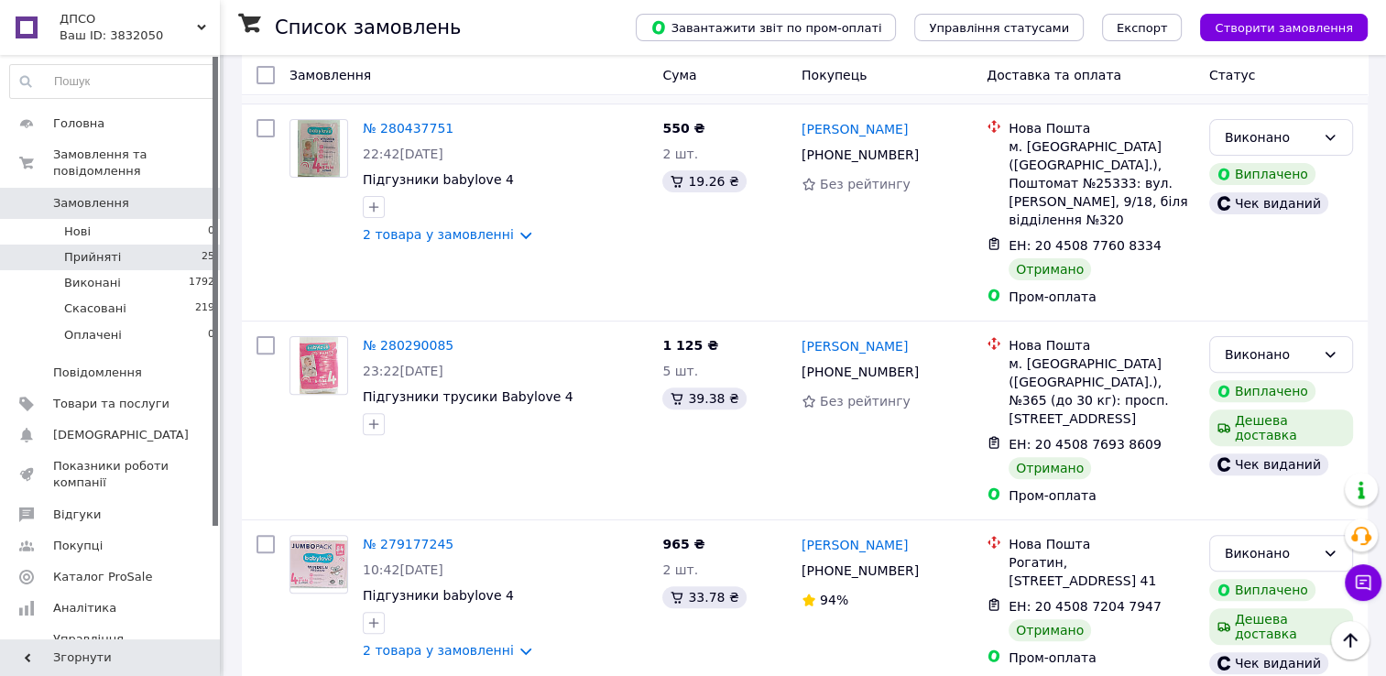
scroll to position [517, 0]
click at [92, 249] on span "Прийняті" at bounding box center [92, 257] width 57 height 16
